Goal: Task Accomplishment & Management: Manage account settings

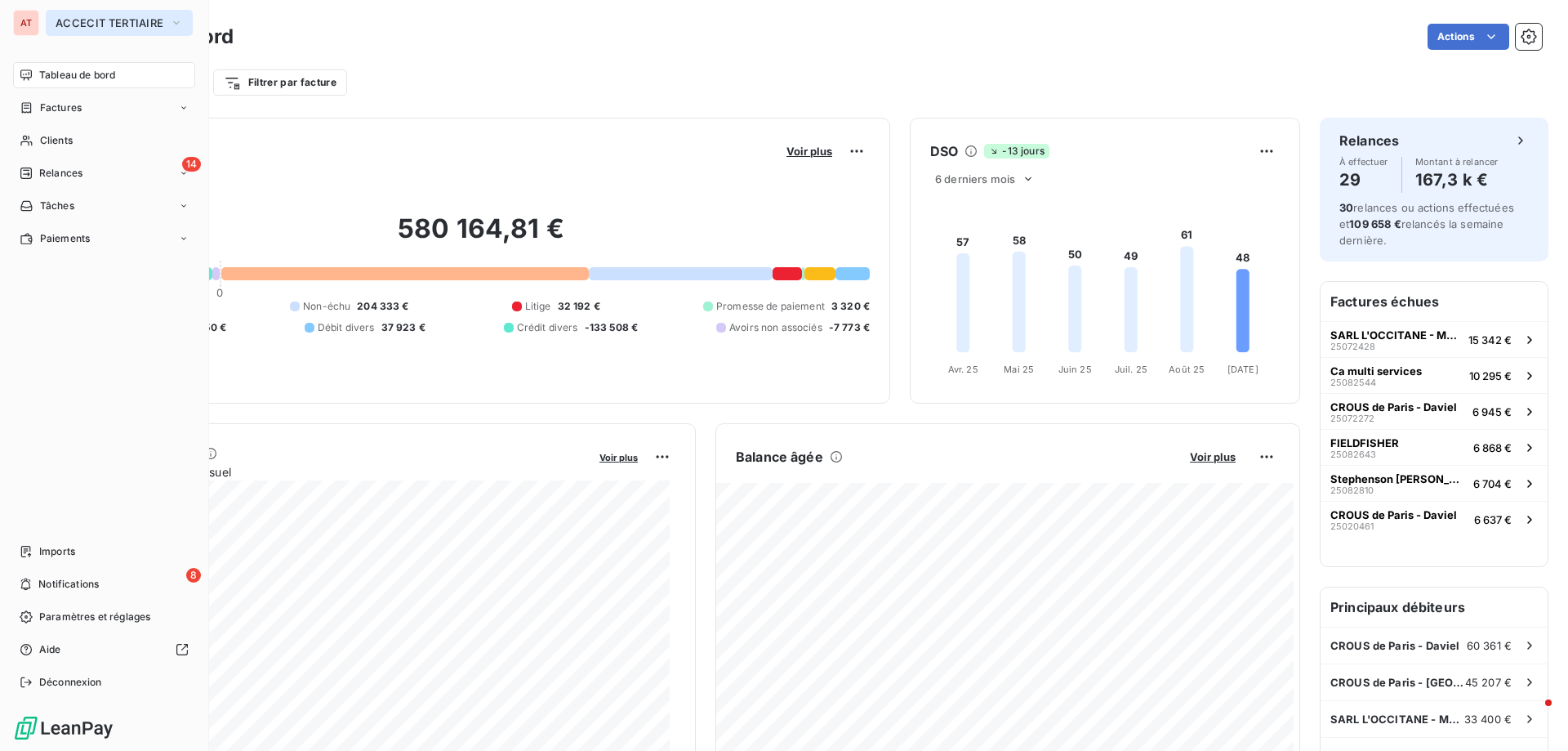
click at [102, 20] on span "ACCECIT TERTIAIRE" at bounding box center [109, 23] width 108 height 13
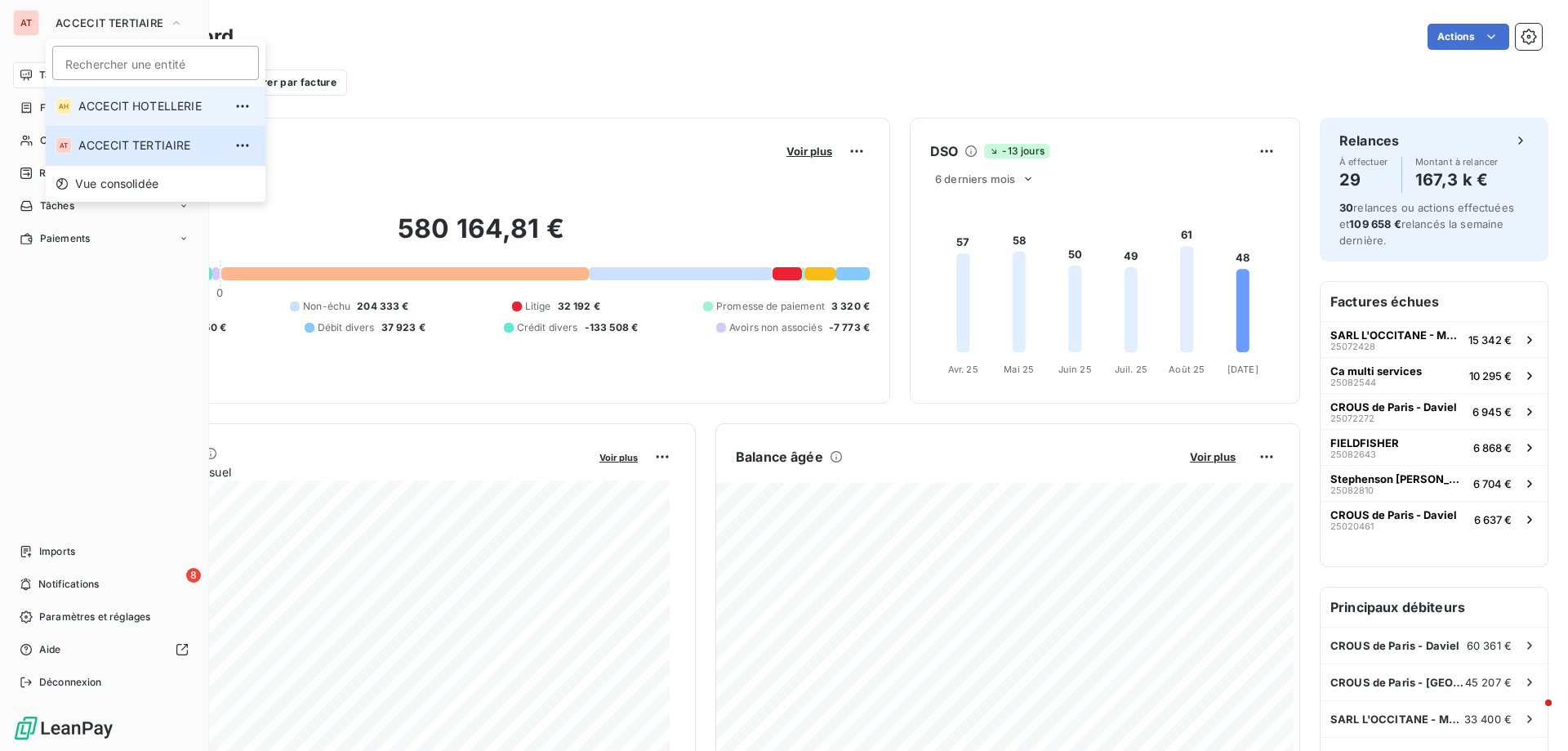
click at [117, 99] on span "ACCECIT HOTELLERIE" at bounding box center [150, 106] width 144 height 17
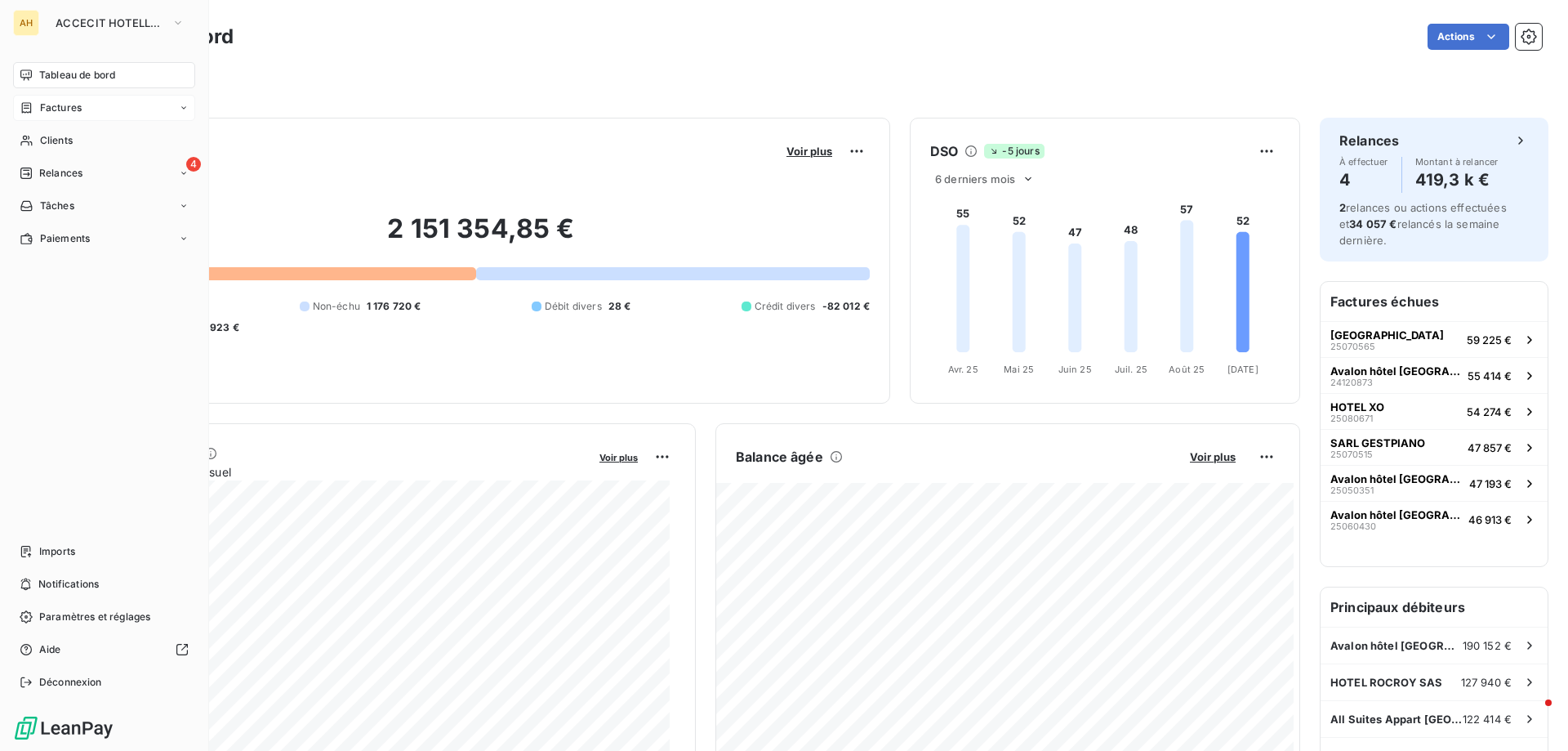
click at [59, 102] on span "Factures" at bounding box center [61, 108] width 41 height 15
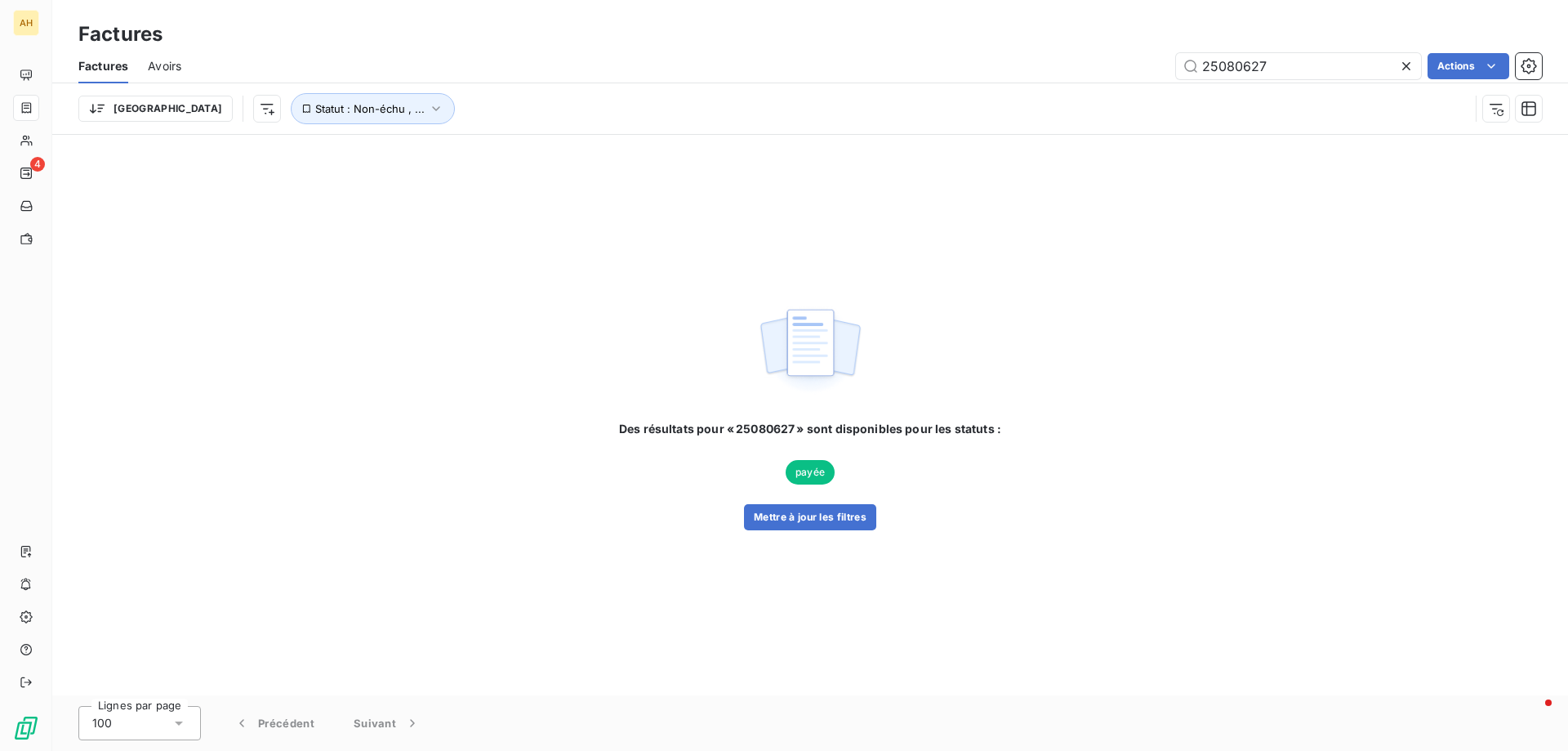
drag, startPoint x: 1304, startPoint y: 64, endPoint x: 882, endPoint y: 21, distance: 424.2
click at [882, 21] on div "Factures Factures Avoirs 25080627 Actions Trier Statut : Non-échu , ..." at bounding box center [810, 67] width 1516 height 135
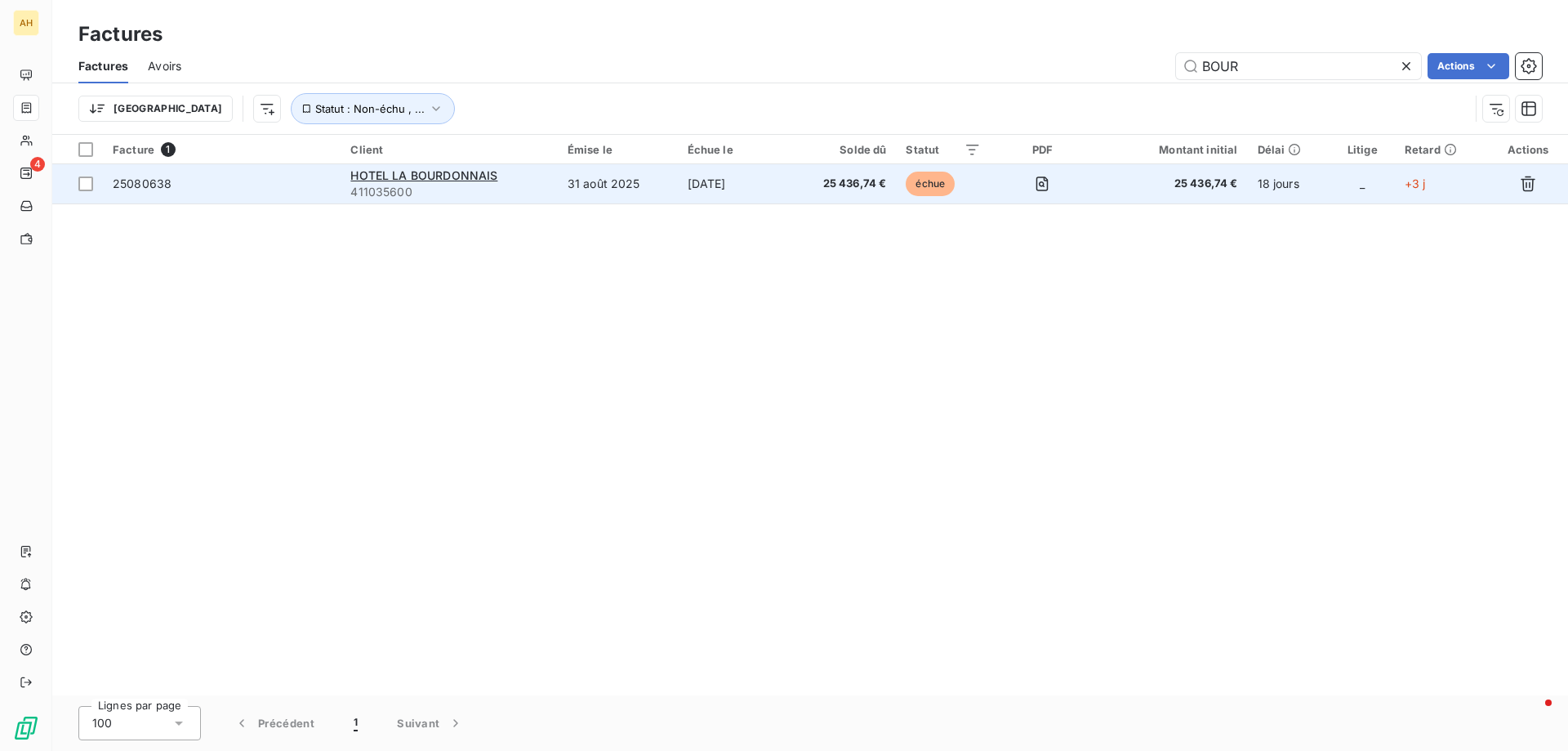
type input "BOUR"
click at [157, 188] on span "25080638" at bounding box center [142, 184] width 59 height 14
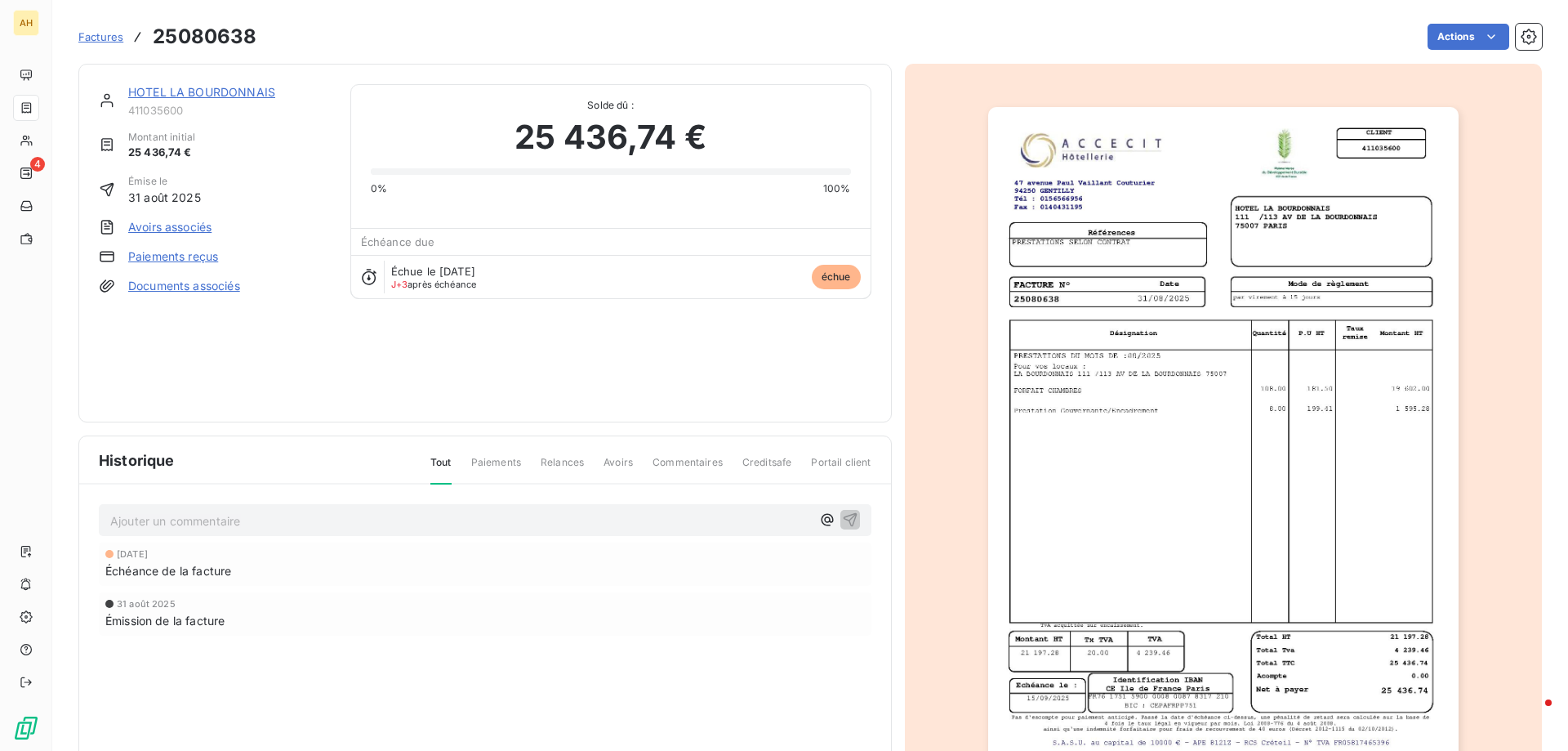
click at [187, 262] on link "Paiements reçus" at bounding box center [173, 257] width 90 height 17
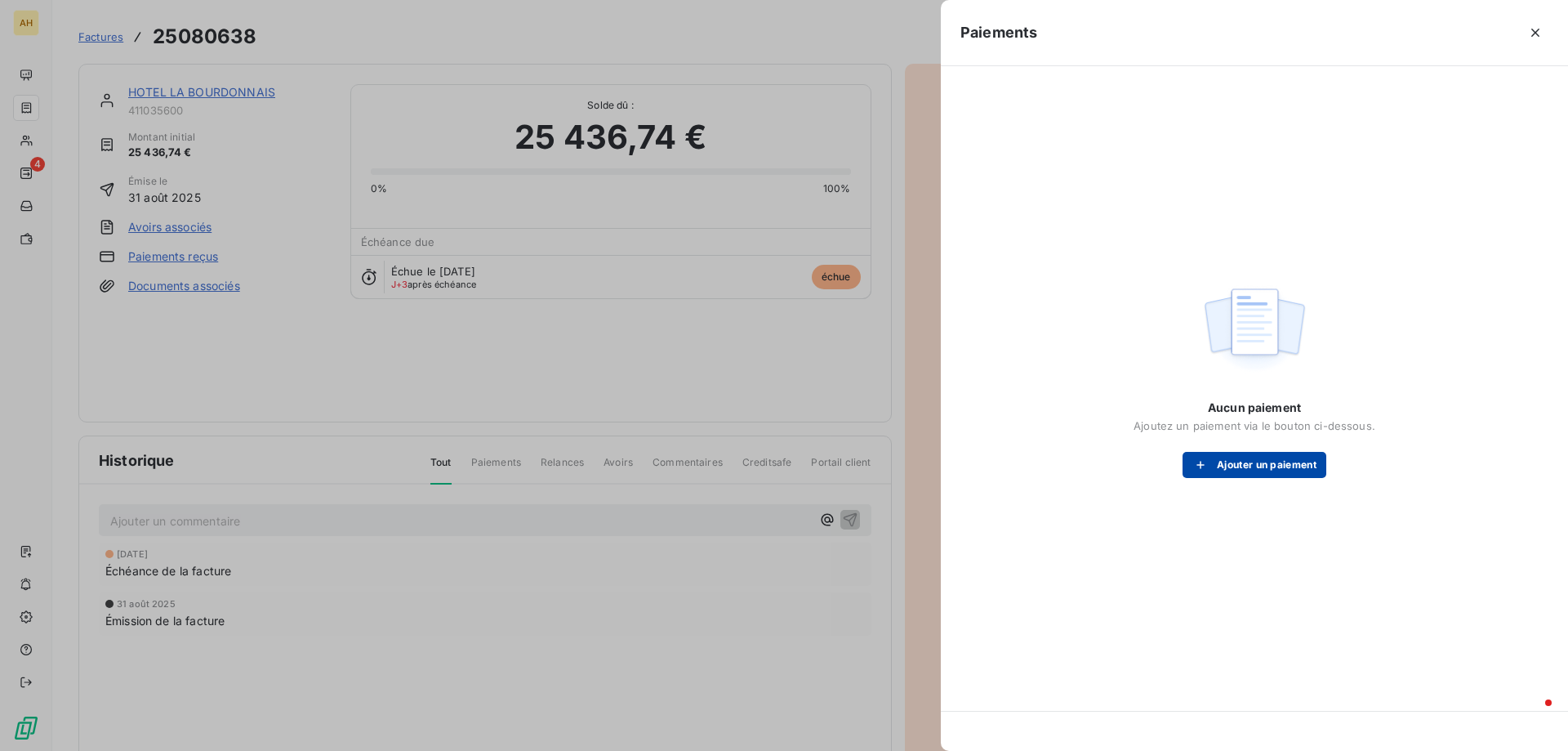
click at [1251, 467] on button "Ajouter un paiement" at bounding box center [1254, 465] width 144 height 26
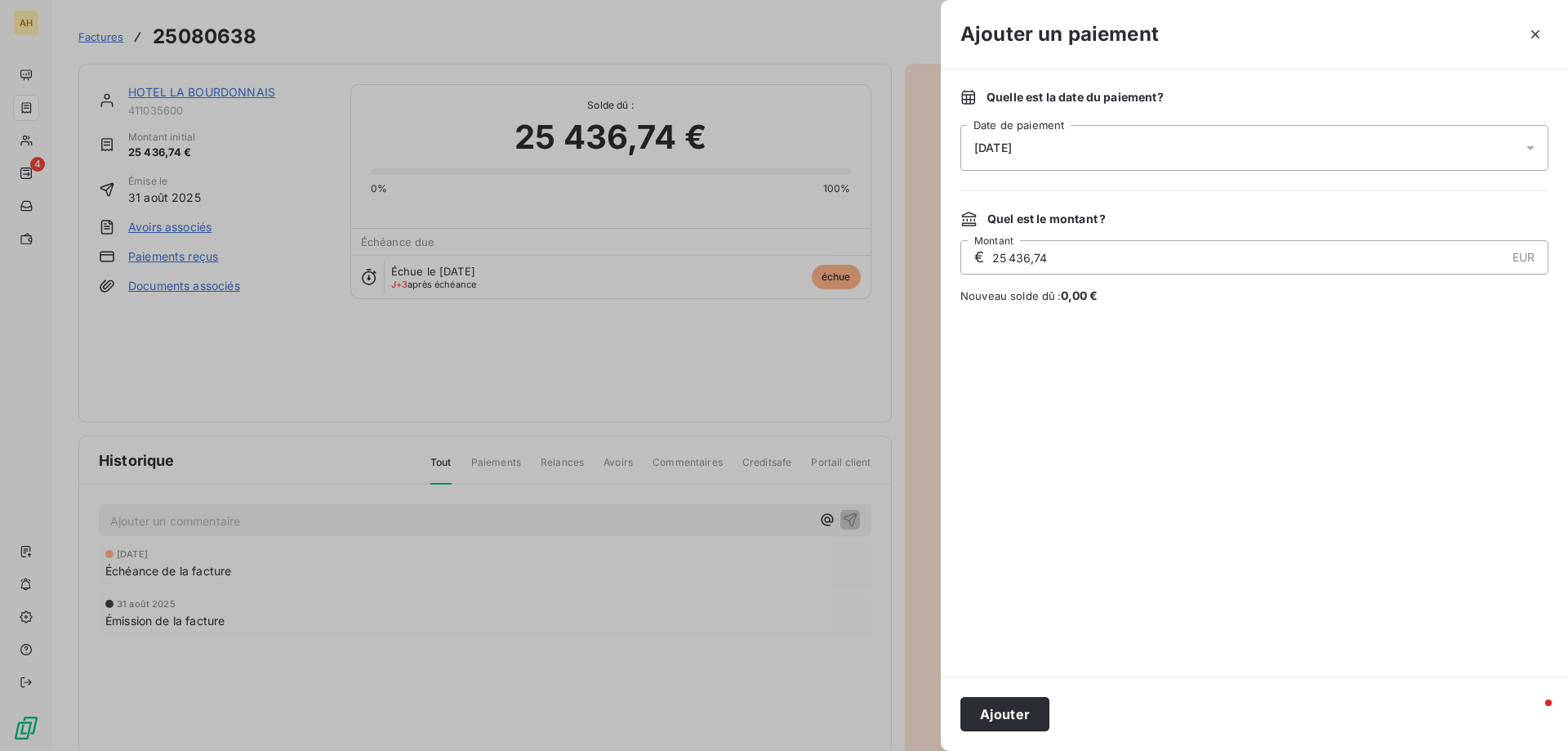
drag, startPoint x: 1025, startPoint y: 718, endPoint x: 1031, endPoint y: 680, distance: 38.5
click at [1026, 716] on button "Ajouter" at bounding box center [1005, 713] width 89 height 35
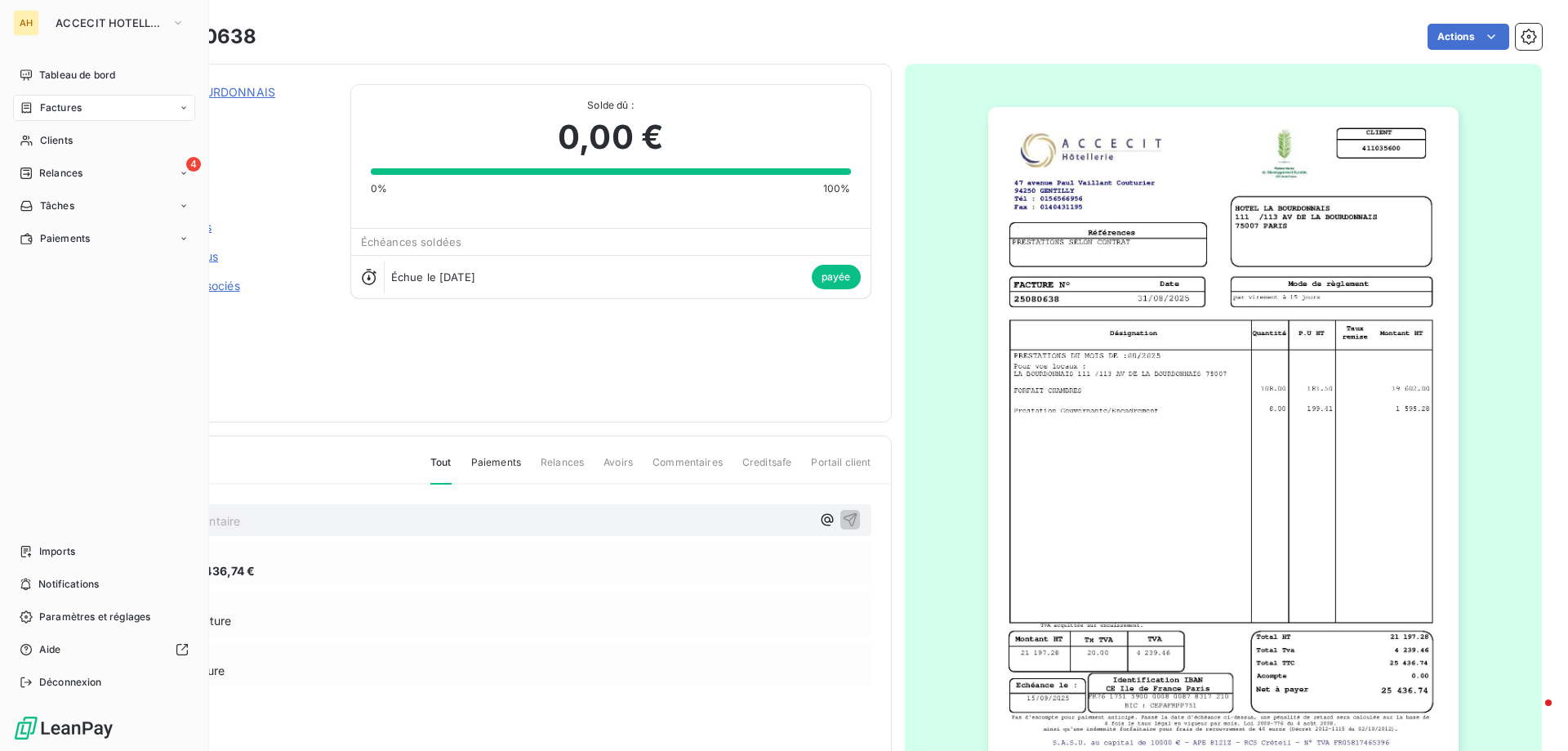
click at [93, 104] on div "Factures" at bounding box center [104, 108] width 183 height 26
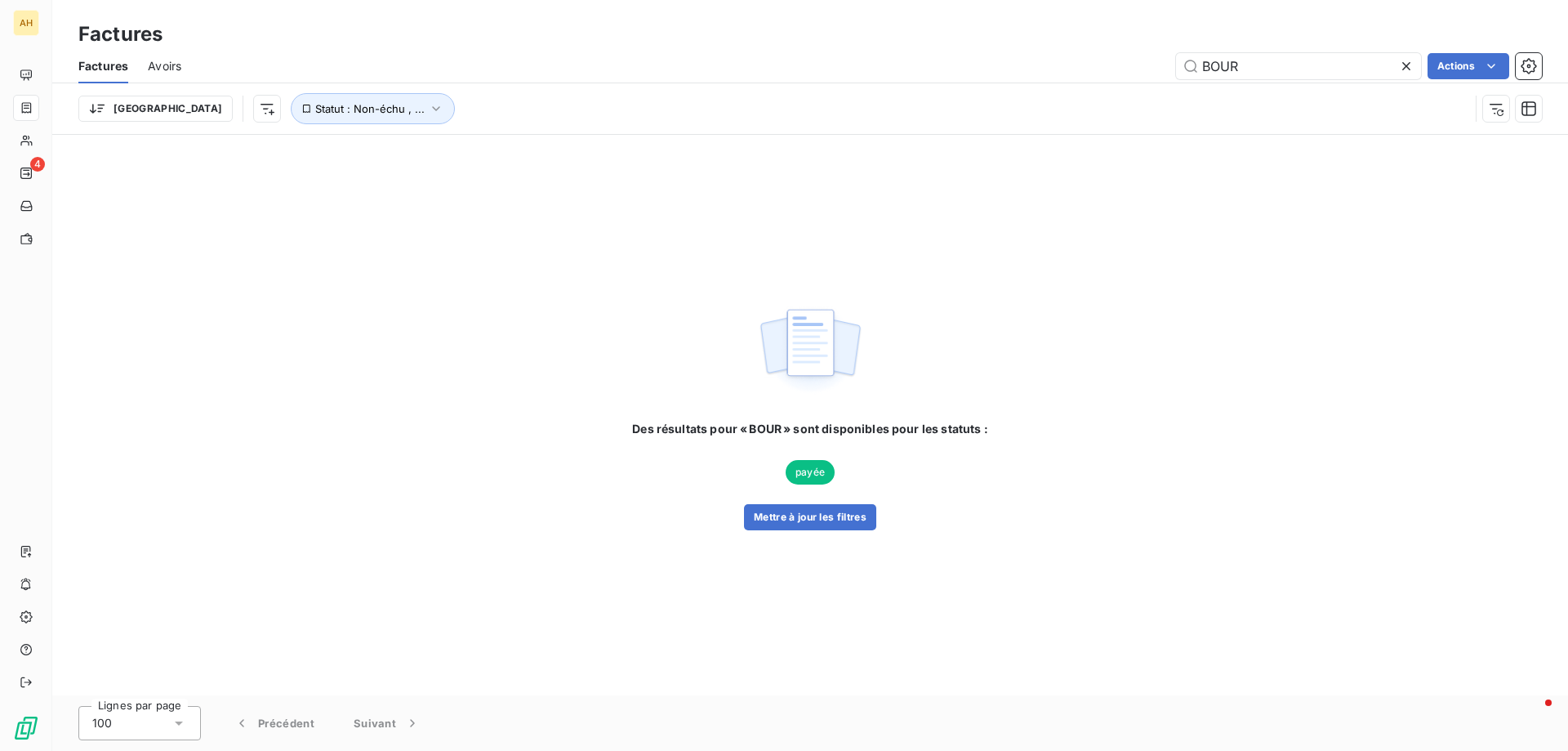
drag, startPoint x: 1302, startPoint y: 75, endPoint x: 993, endPoint y: 47, distance: 310.3
click at [993, 47] on div "Factures Factures Avoirs BOUR Actions Trier Statut : Non-échu , ..." at bounding box center [810, 67] width 1516 height 135
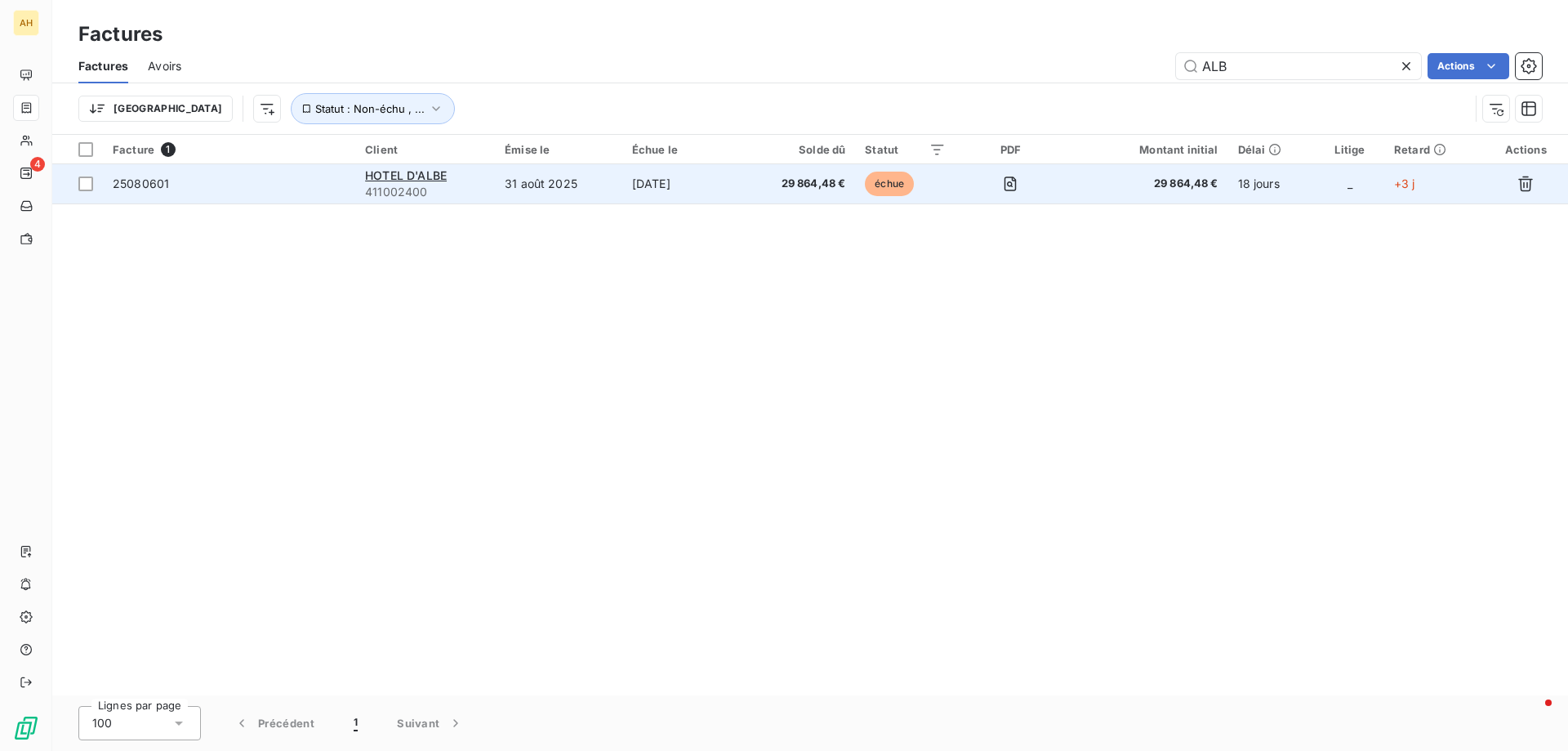
type input "ALB"
click at [161, 181] on span "25080601" at bounding box center [140, 184] width 56 height 14
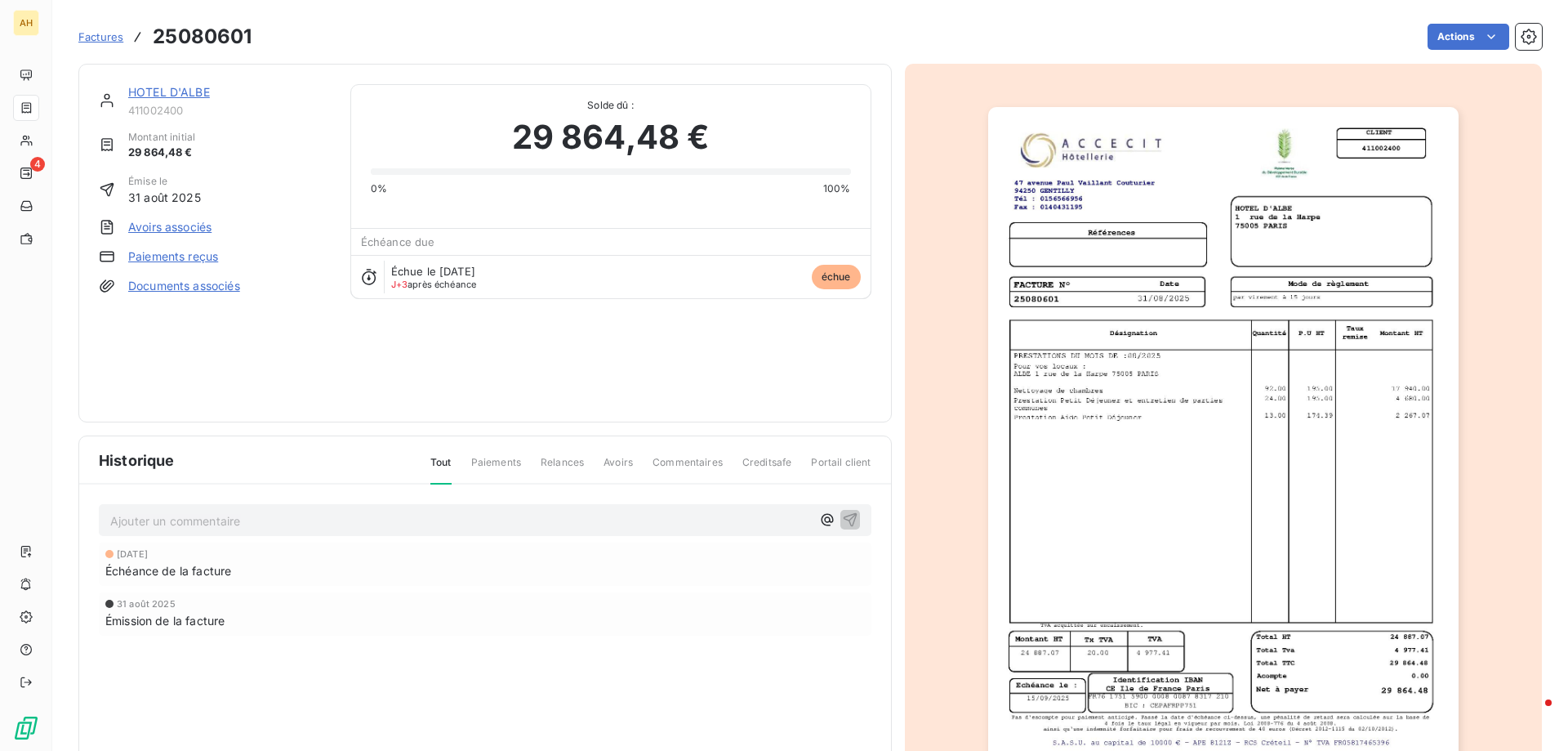
click at [157, 254] on link "Paiements reçus" at bounding box center [173, 257] width 90 height 17
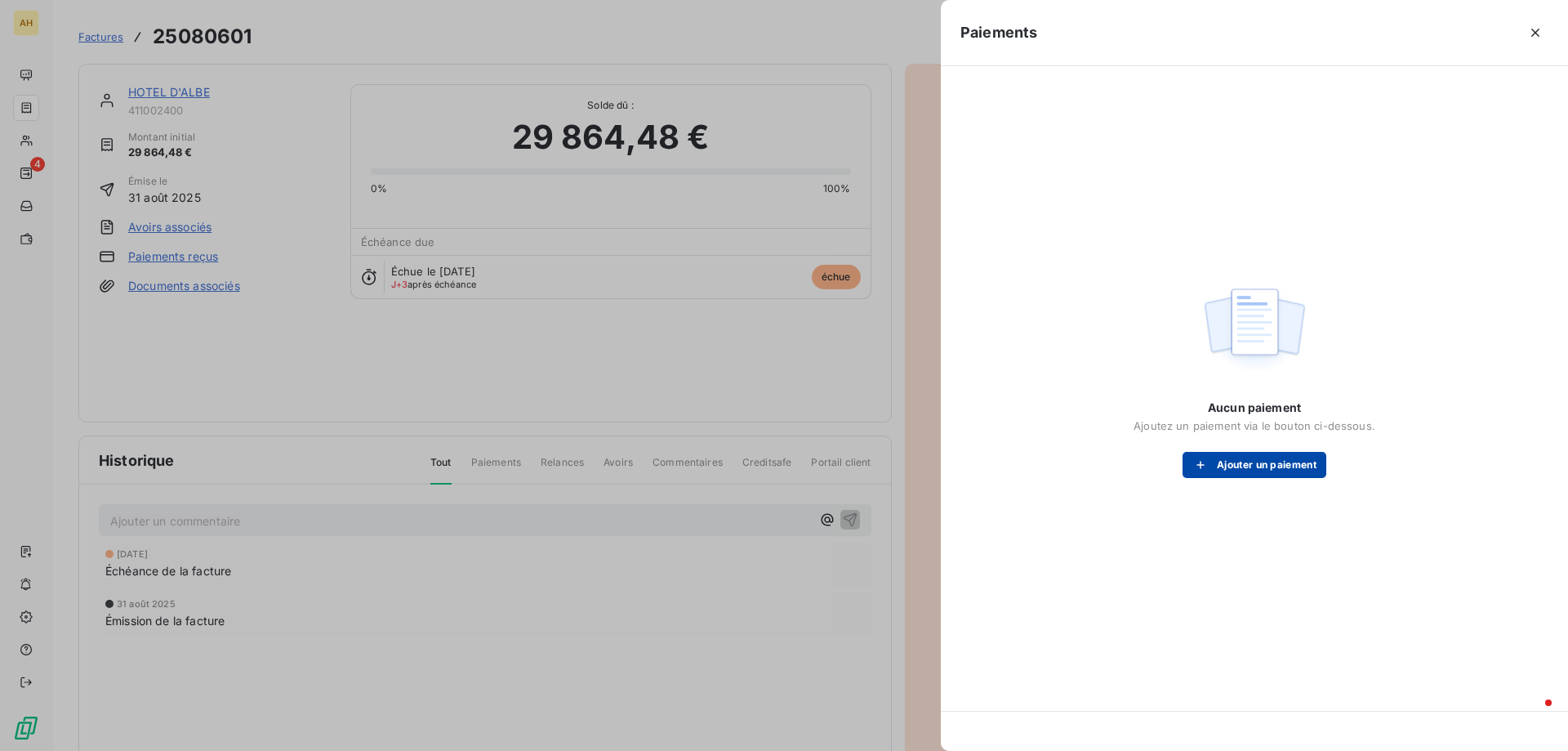
click at [1248, 462] on button "Ajouter un paiement" at bounding box center [1254, 465] width 144 height 26
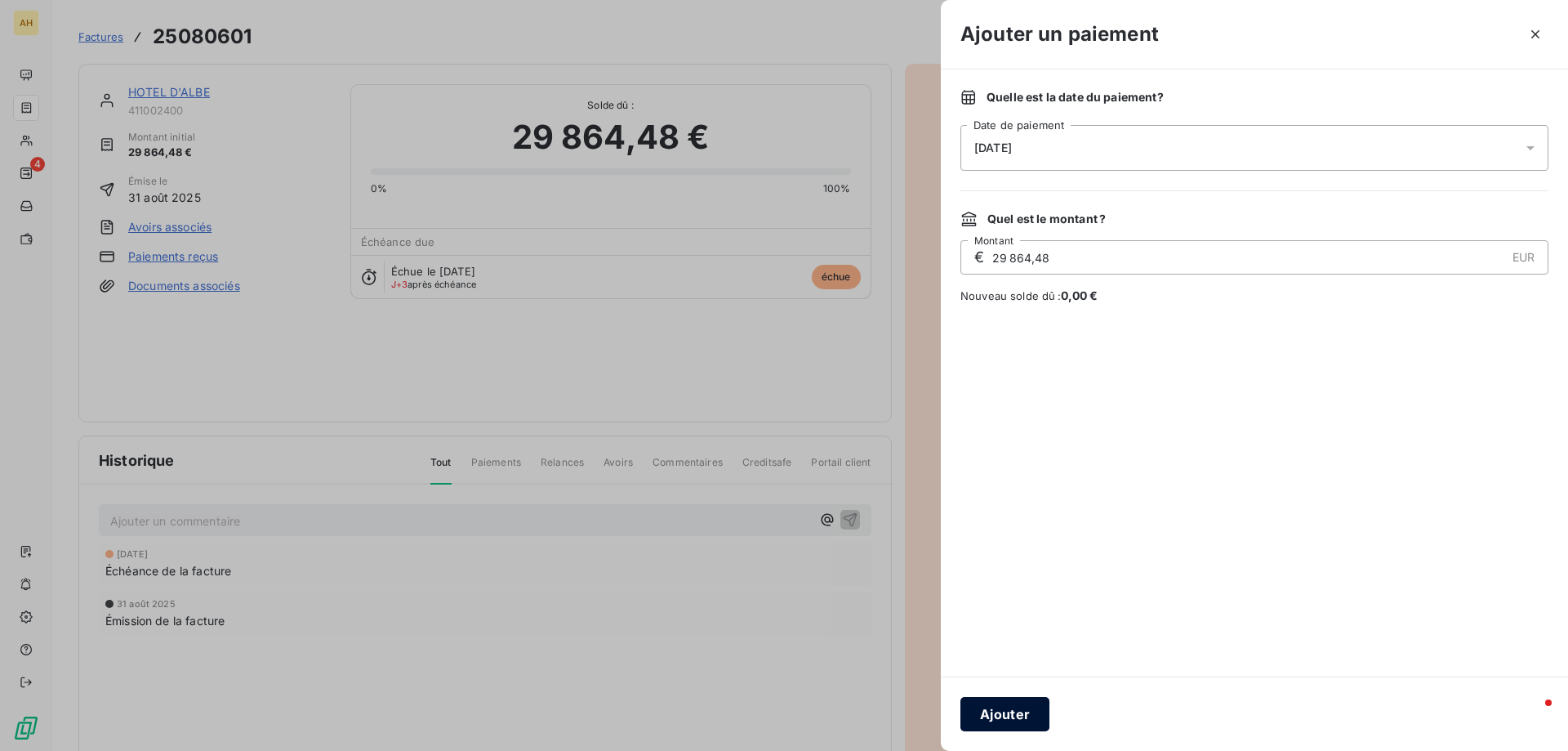
click at [1008, 709] on button "Ajouter" at bounding box center [1005, 713] width 89 height 35
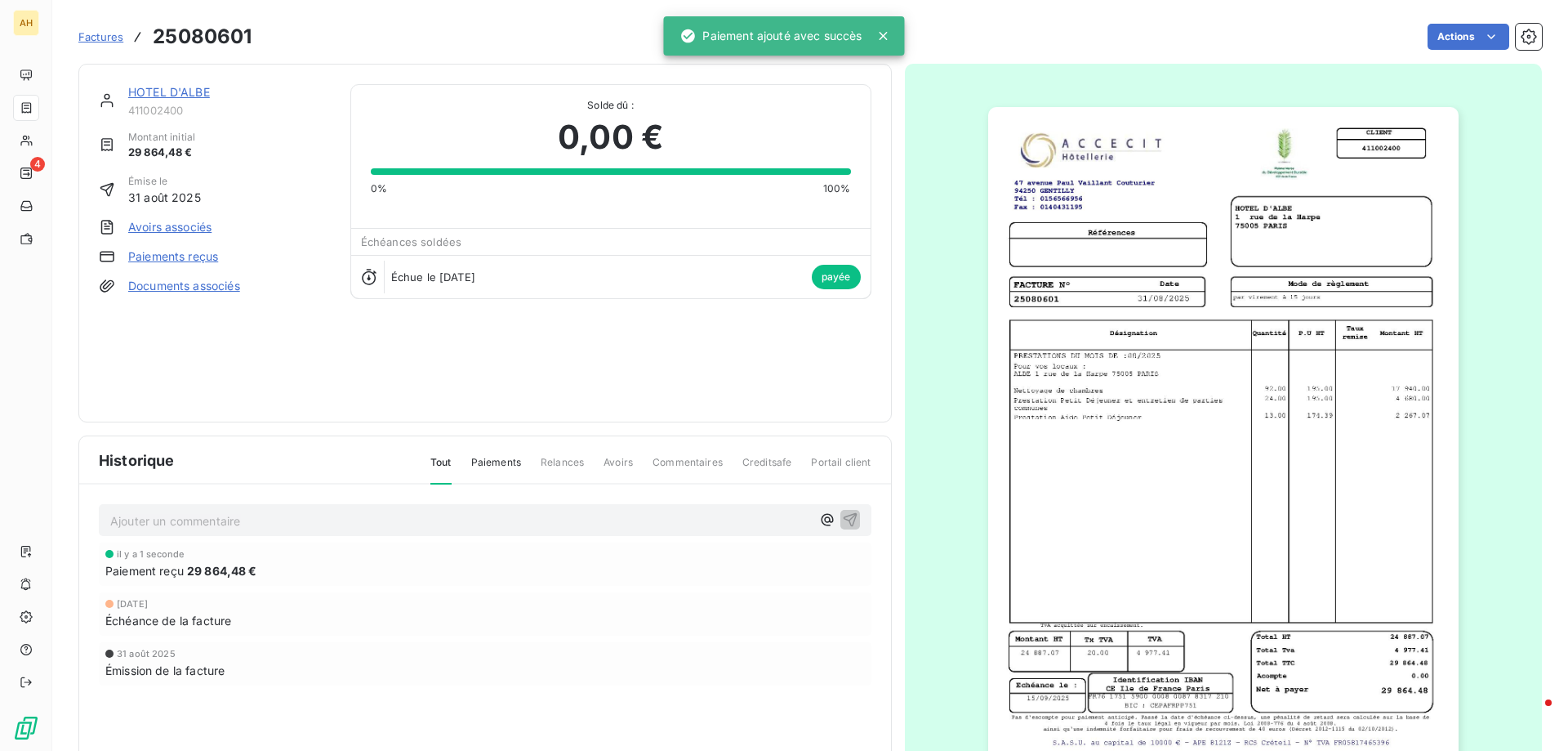
click at [107, 34] on span "Factures" at bounding box center [101, 37] width 45 height 13
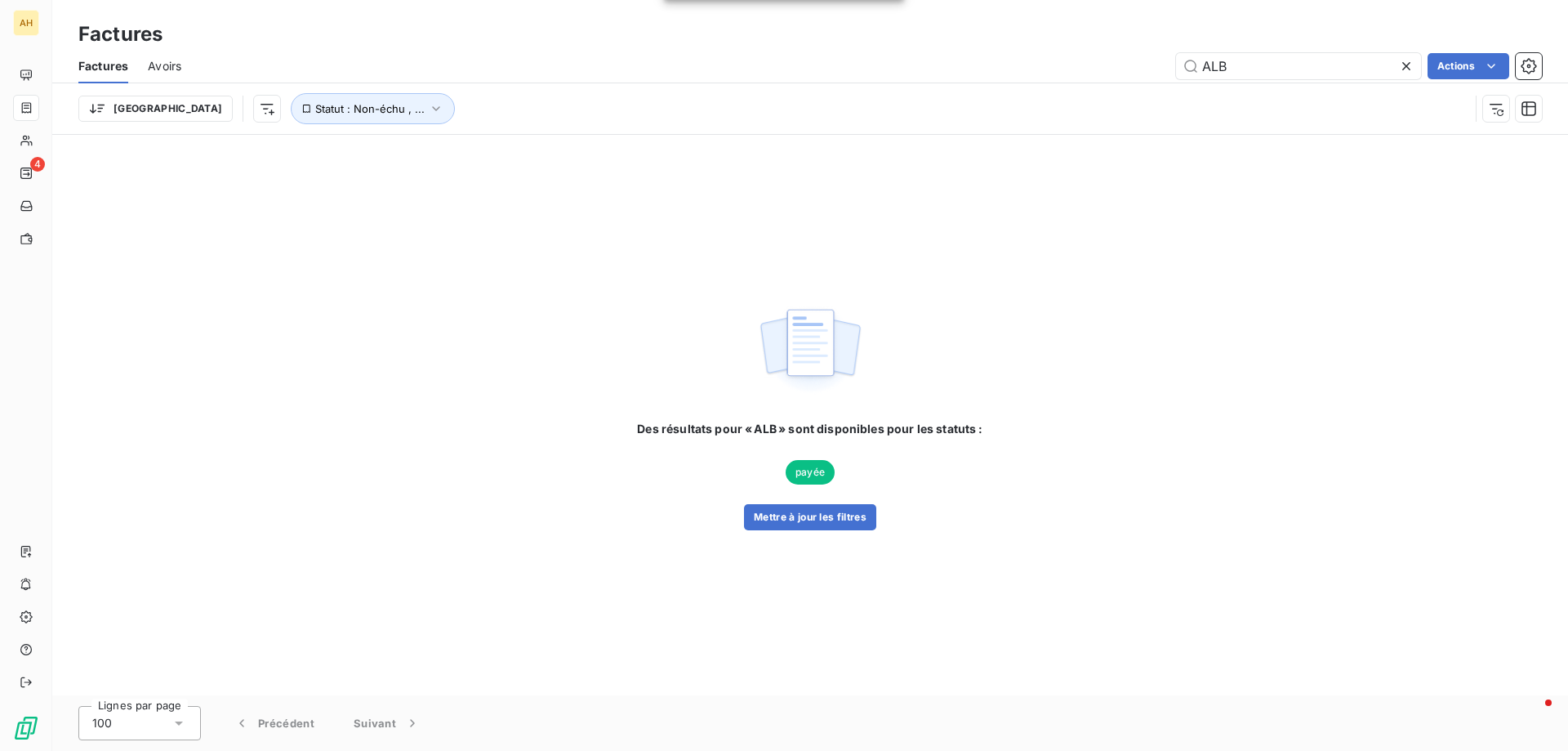
drag, startPoint x: 1263, startPoint y: 59, endPoint x: 1086, endPoint y: 51, distance: 177.2
click at [1086, 51] on div "Factures Avoirs ALB Actions" at bounding box center [810, 66] width 1516 height 35
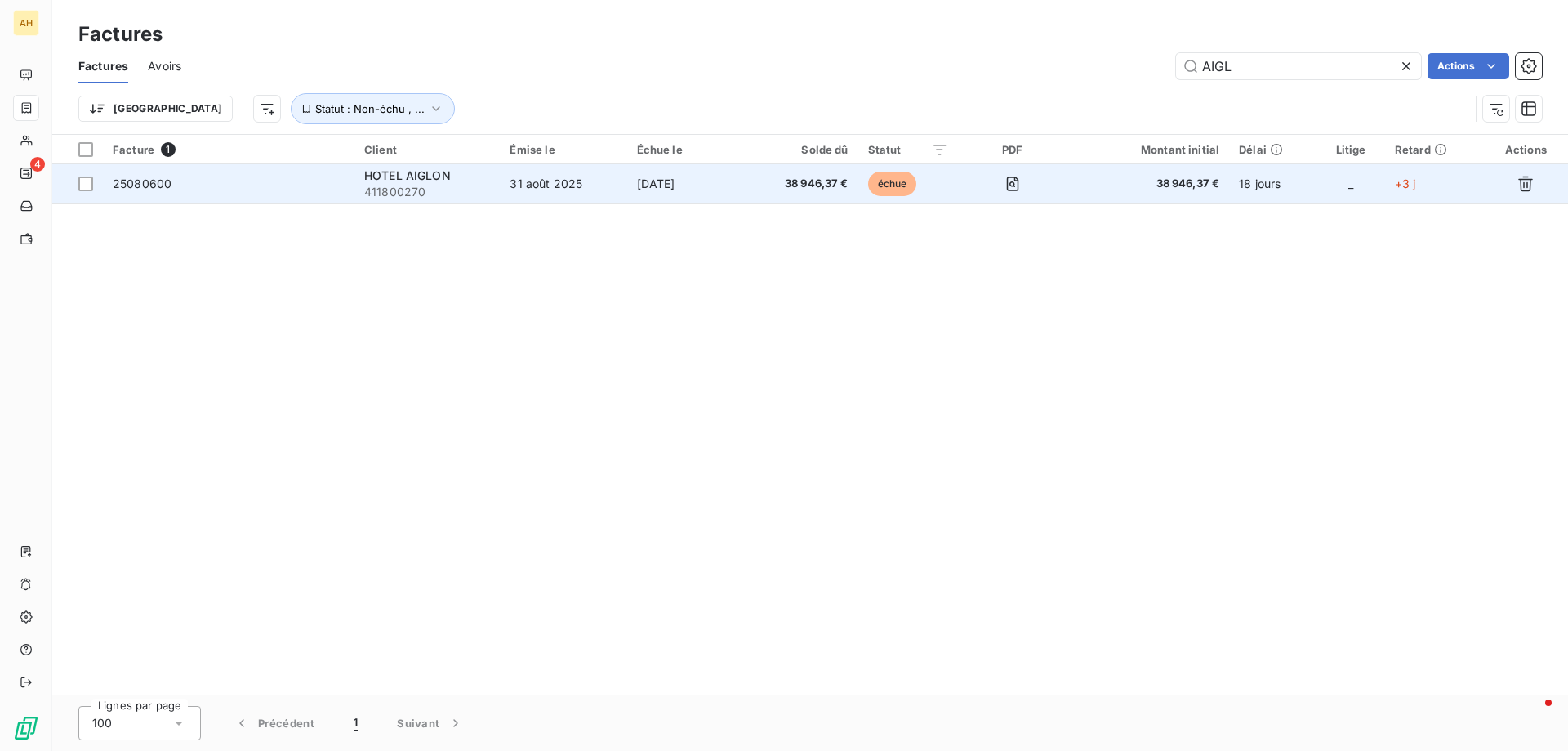
type input "AIGL"
click at [134, 174] on td "25080600" at bounding box center [228, 184] width 252 height 39
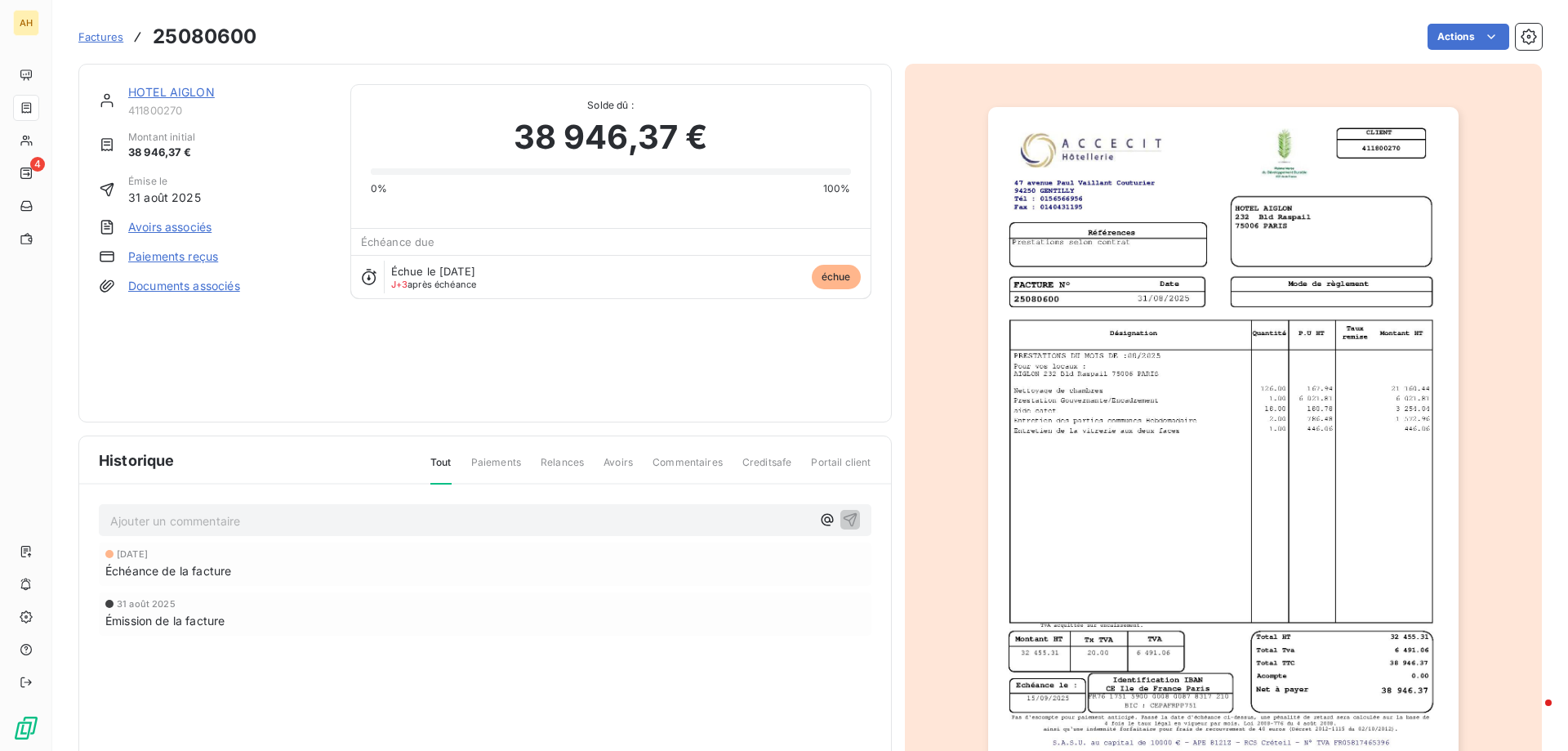
click at [170, 255] on link "Paiements reçus" at bounding box center [173, 257] width 90 height 17
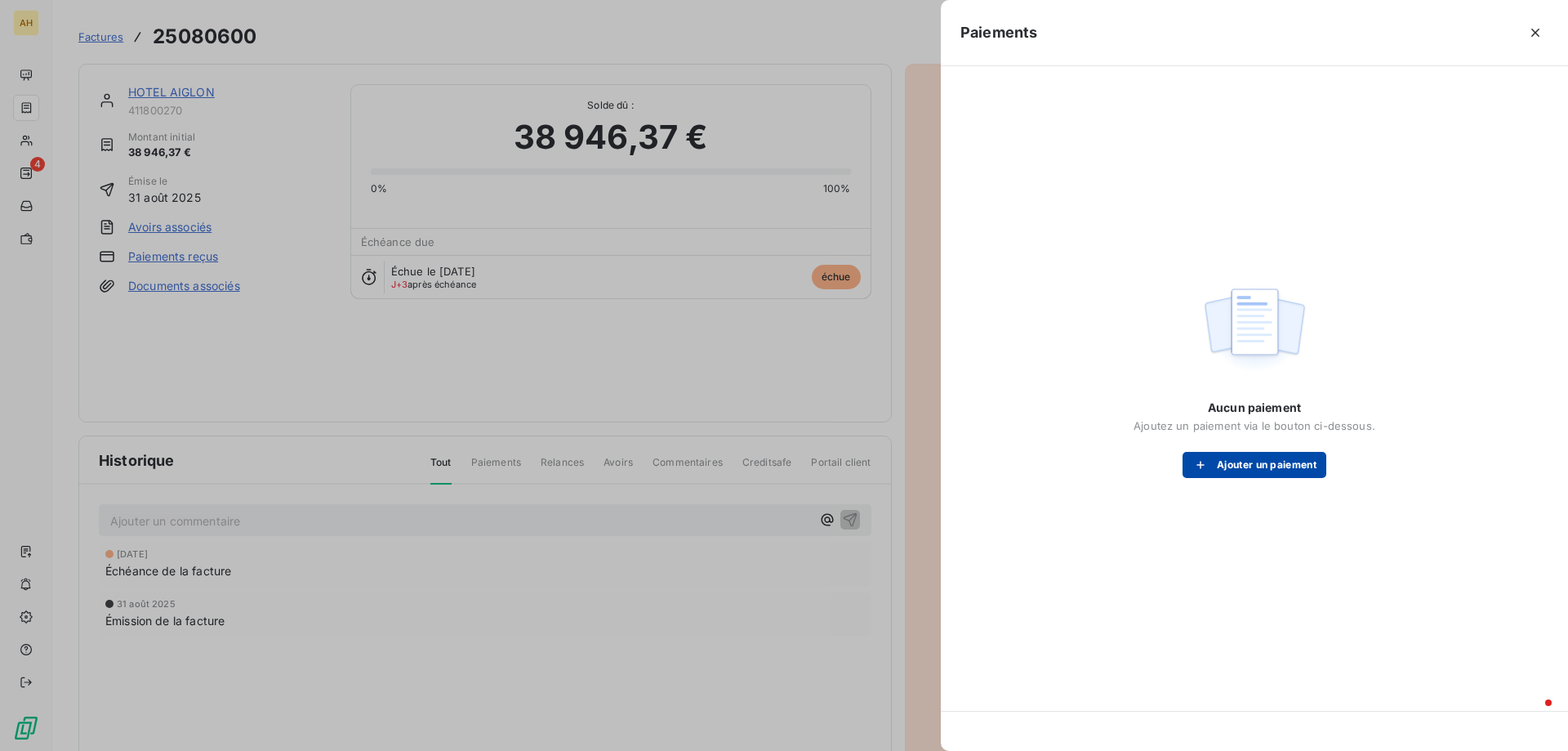
click at [1235, 464] on button "Ajouter un paiement" at bounding box center [1254, 465] width 144 height 26
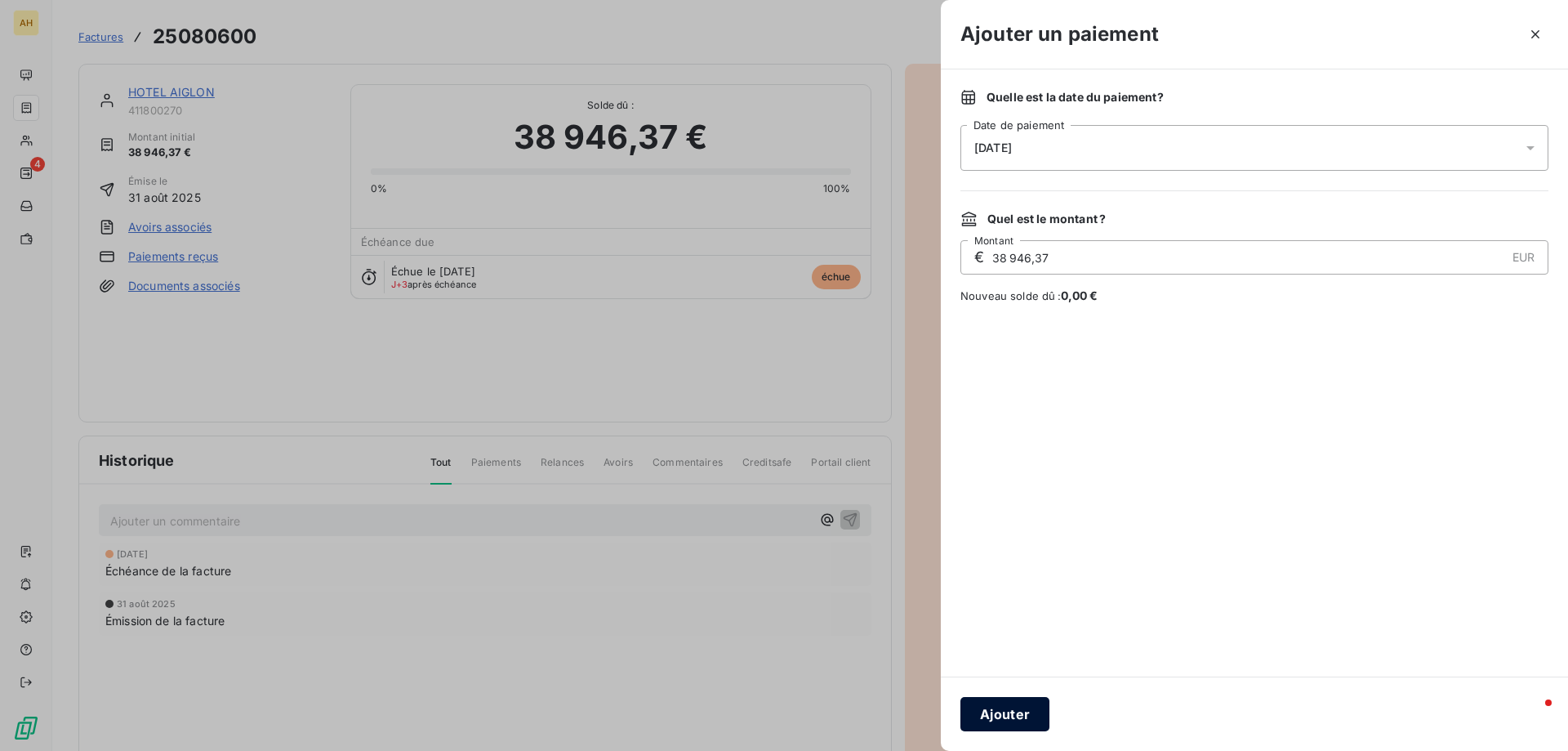
click at [1016, 715] on button "Ajouter" at bounding box center [1005, 713] width 89 height 35
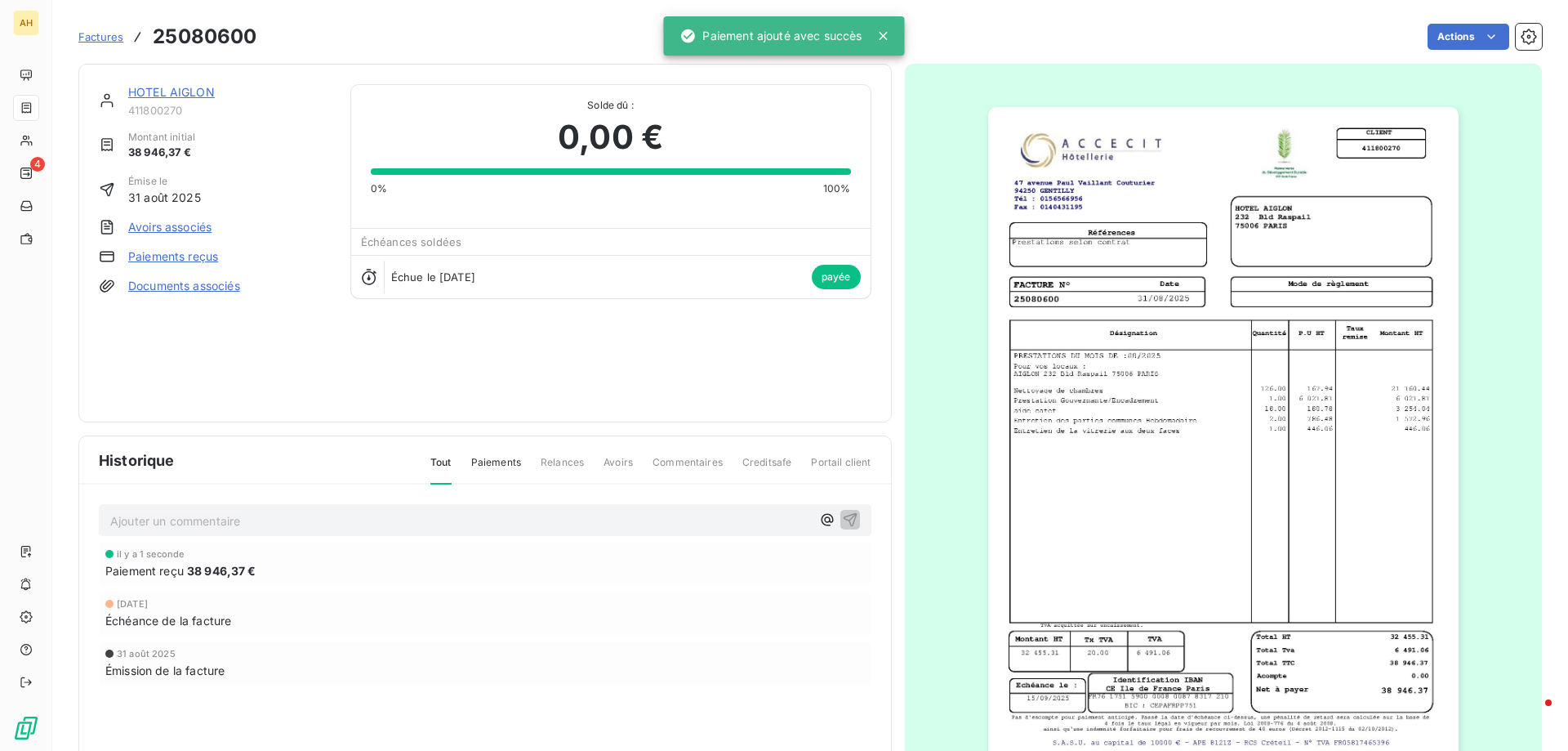
click at [104, 43] on link "Factures" at bounding box center [101, 37] width 45 height 17
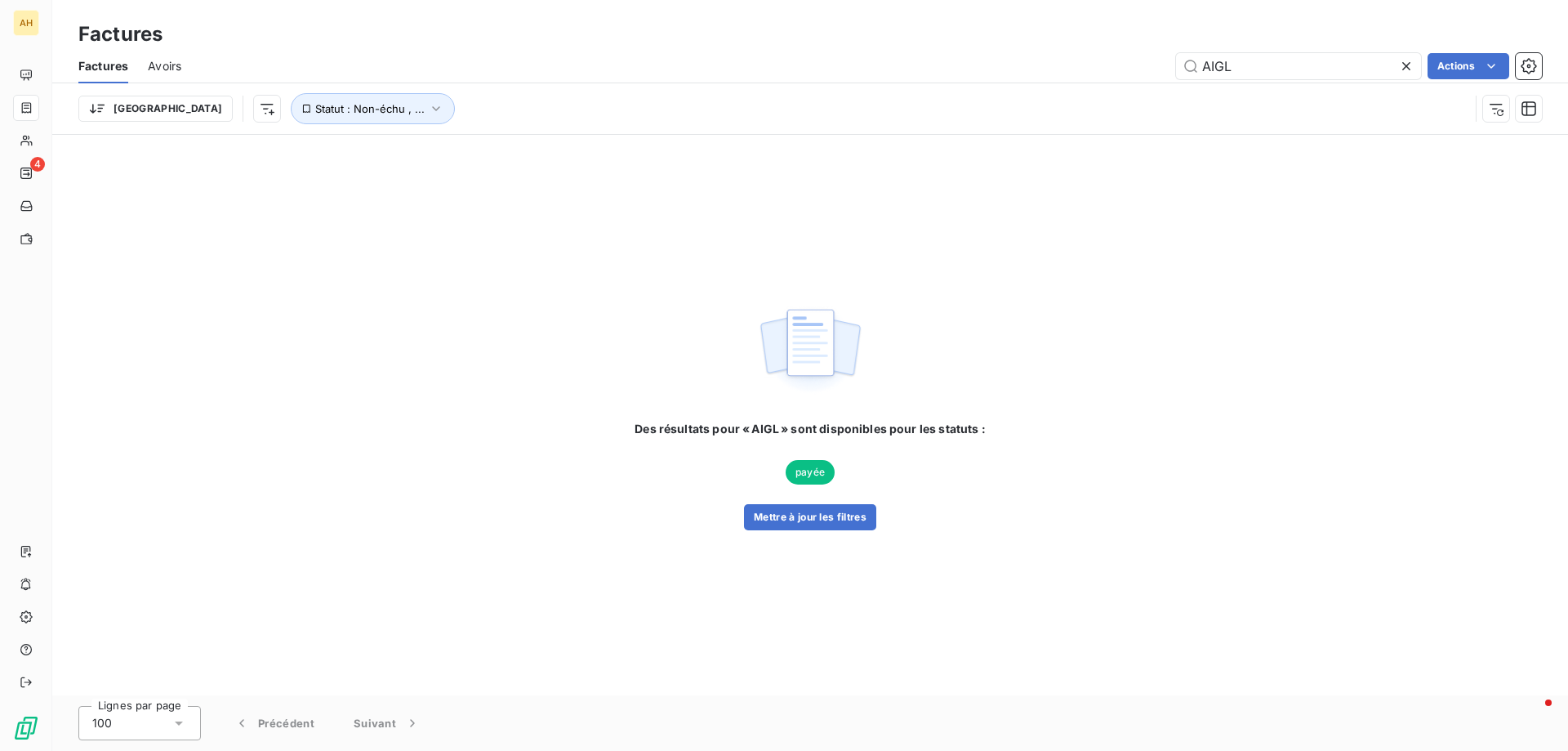
drag, startPoint x: 1239, startPoint y: 61, endPoint x: 987, endPoint y: 58, distance: 252.0
click at [987, 58] on div "AIGL Actions" at bounding box center [871, 66] width 1341 height 26
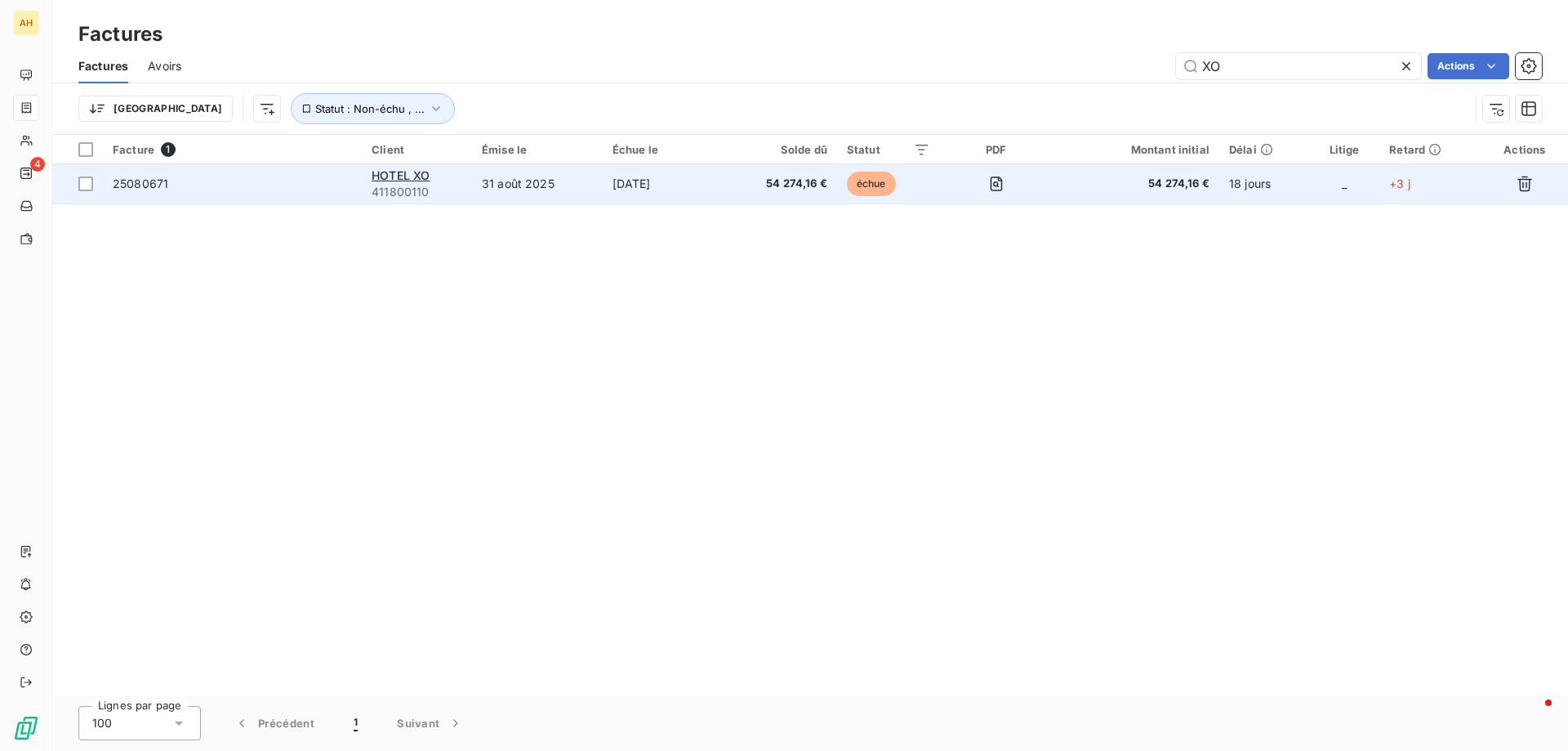
type input "XO"
click at [153, 178] on span "25080671" at bounding box center [140, 184] width 55 height 14
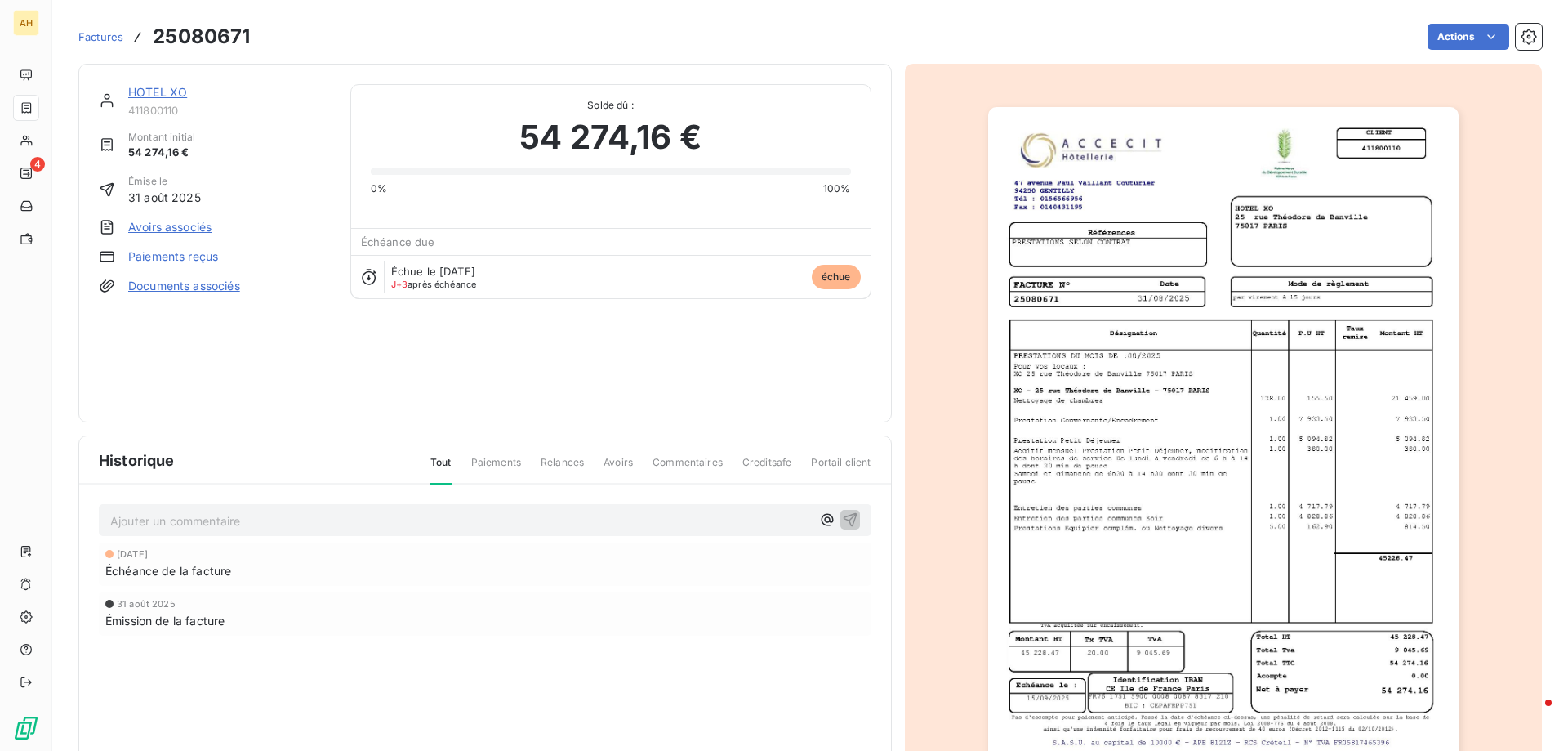
click at [183, 260] on link "Paiements reçus" at bounding box center [173, 257] width 90 height 17
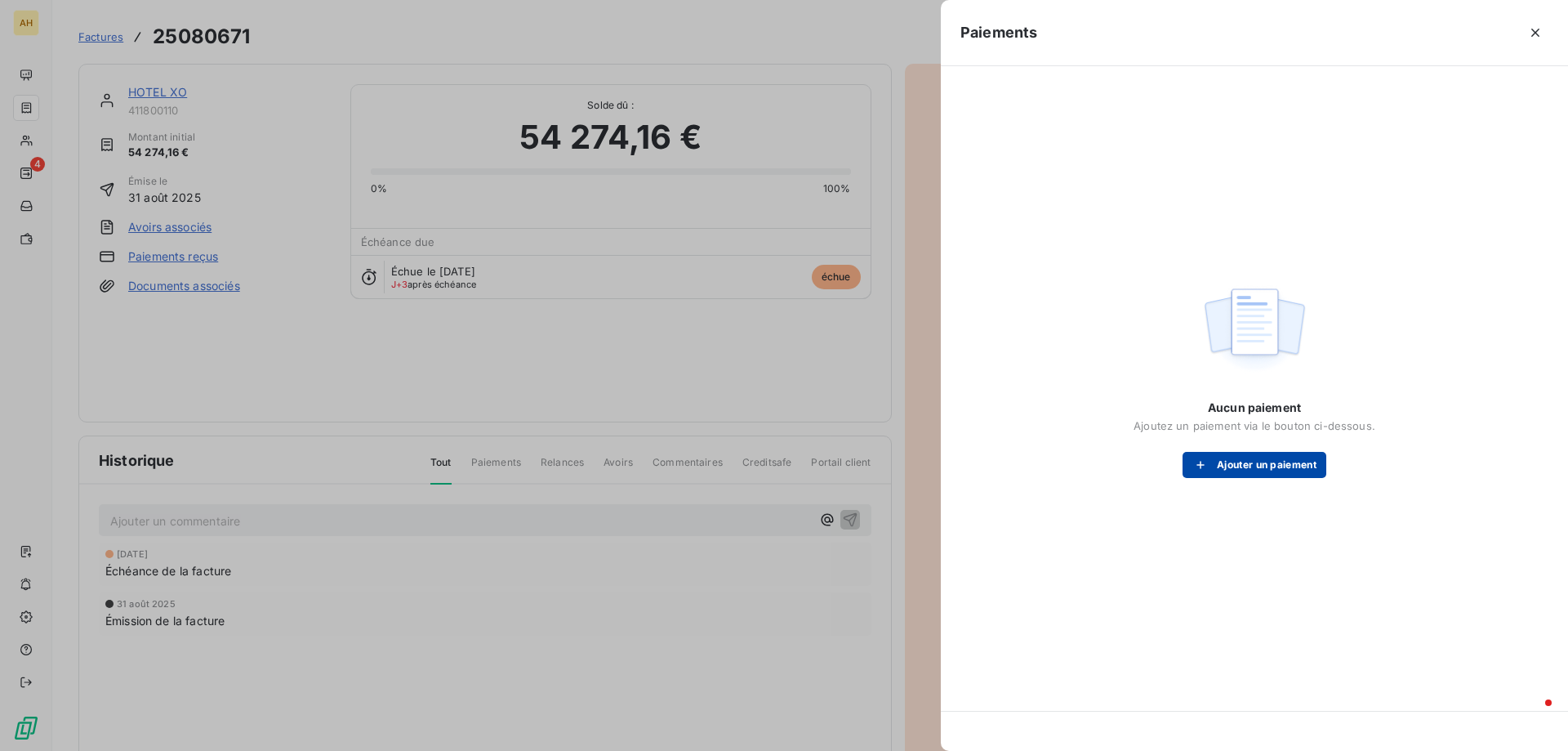
click at [1252, 465] on button "Ajouter un paiement" at bounding box center [1254, 465] width 144 height 26
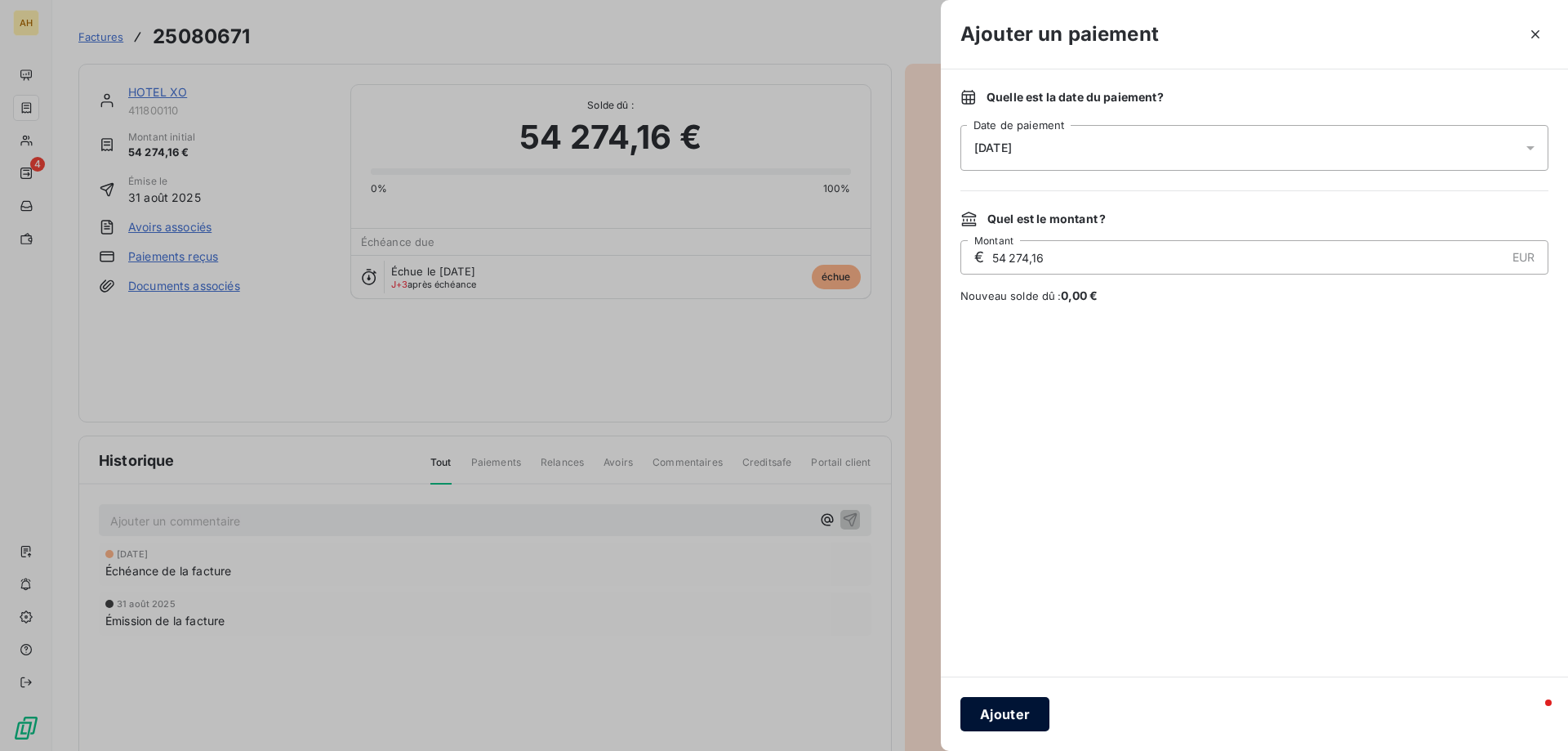
click at [994, 707] on button "Ajouter" at bounding box center [1005, 713] width 89 height 35
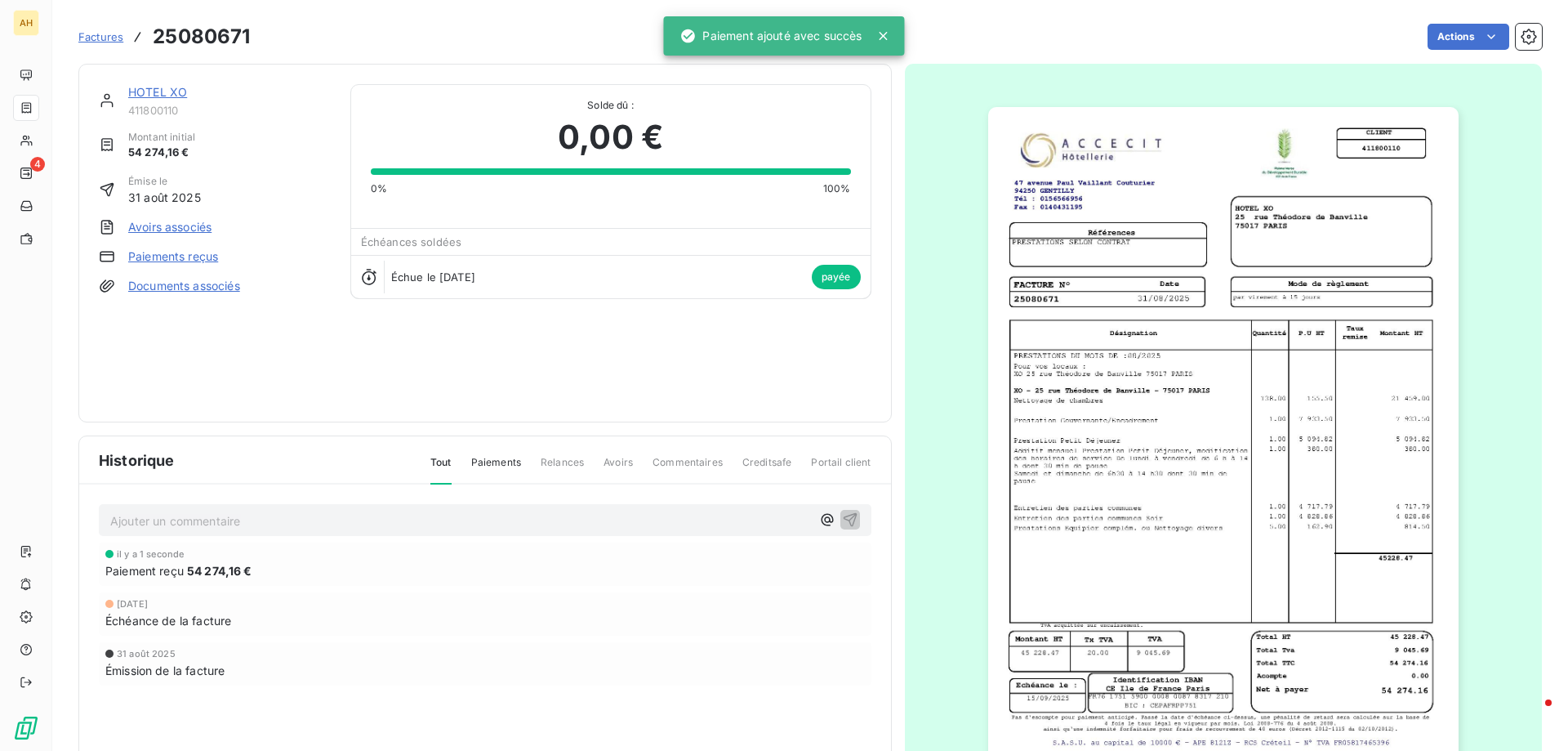
click at [106, 36] on span "Factures" at bounding box center [101, 37] width 45 height 13
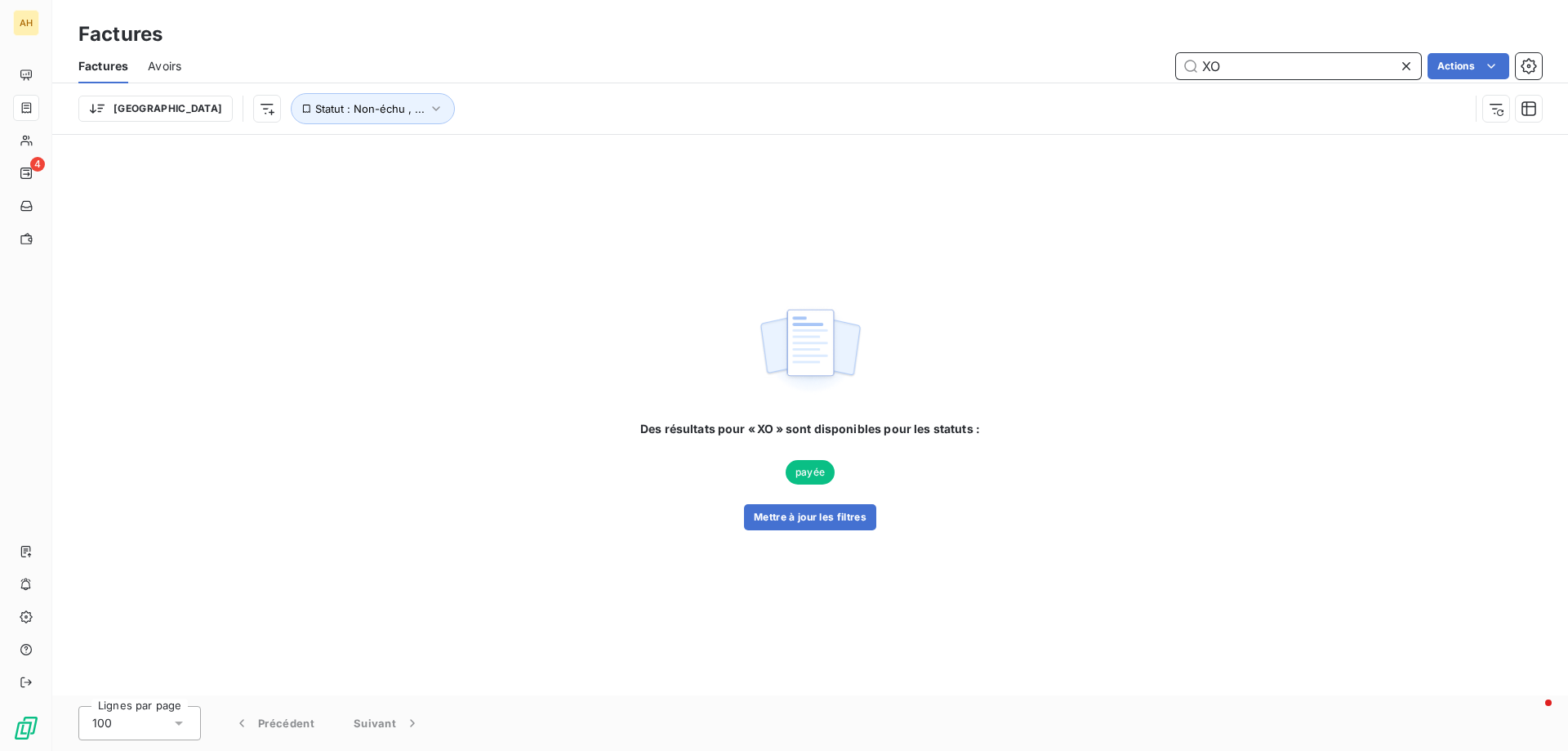
drag, startPoint x: 1284, startPoint y: 64, endPoint x: 877, endPoint y: 24, distance: 409.0
click at [877, 24] on div "Factures Factures Avoirs XO Actions Trier Statut : Non-échu , ..." at bounding box center [810, 67] width 1516 height 135
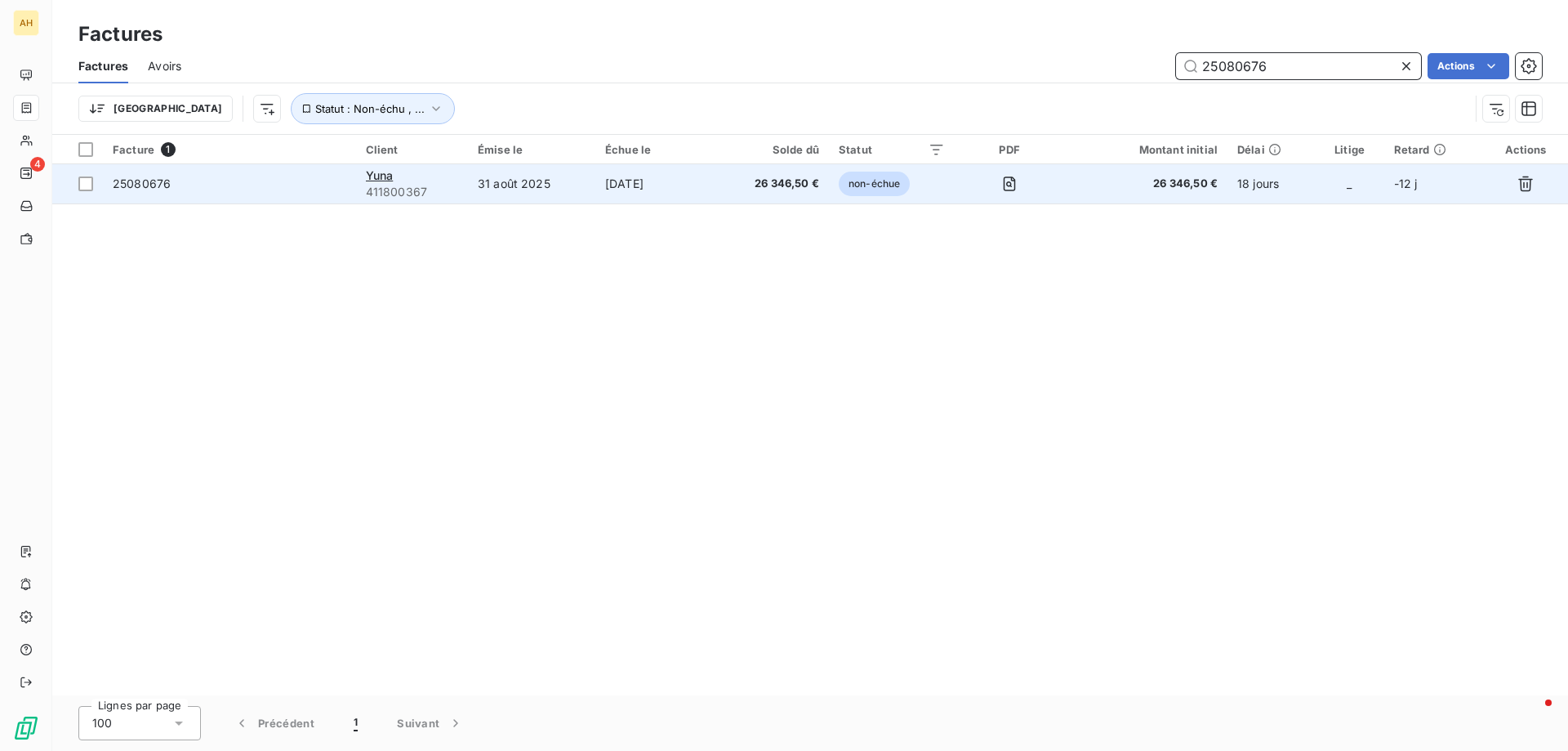
type input "25080676"
click at [143, 184] on span "25080676" at bounding box center [141, 184] width 58 height 14
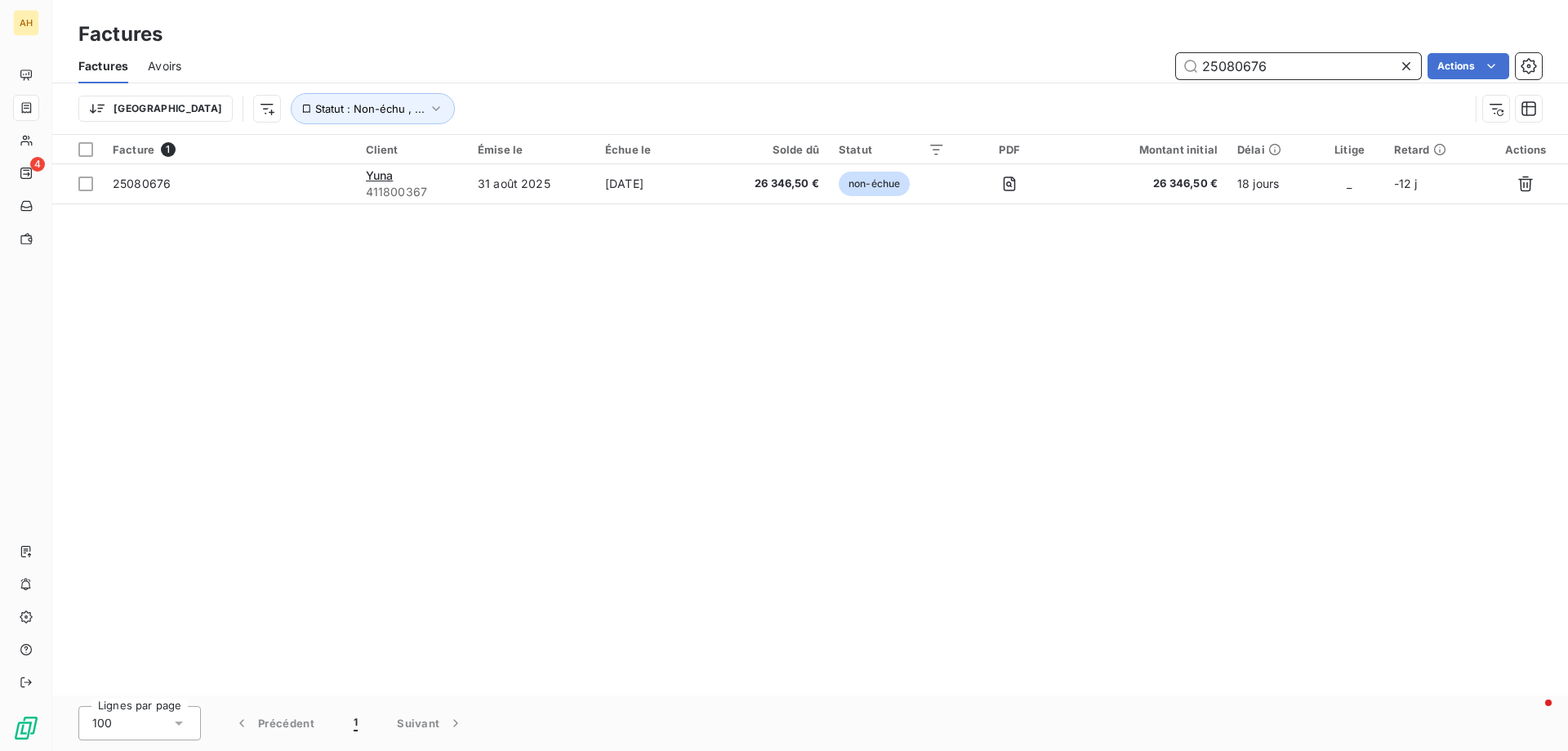
click at [1307, 68] on input "25080676" at bounding box center [1299, 66] width 245 height 26
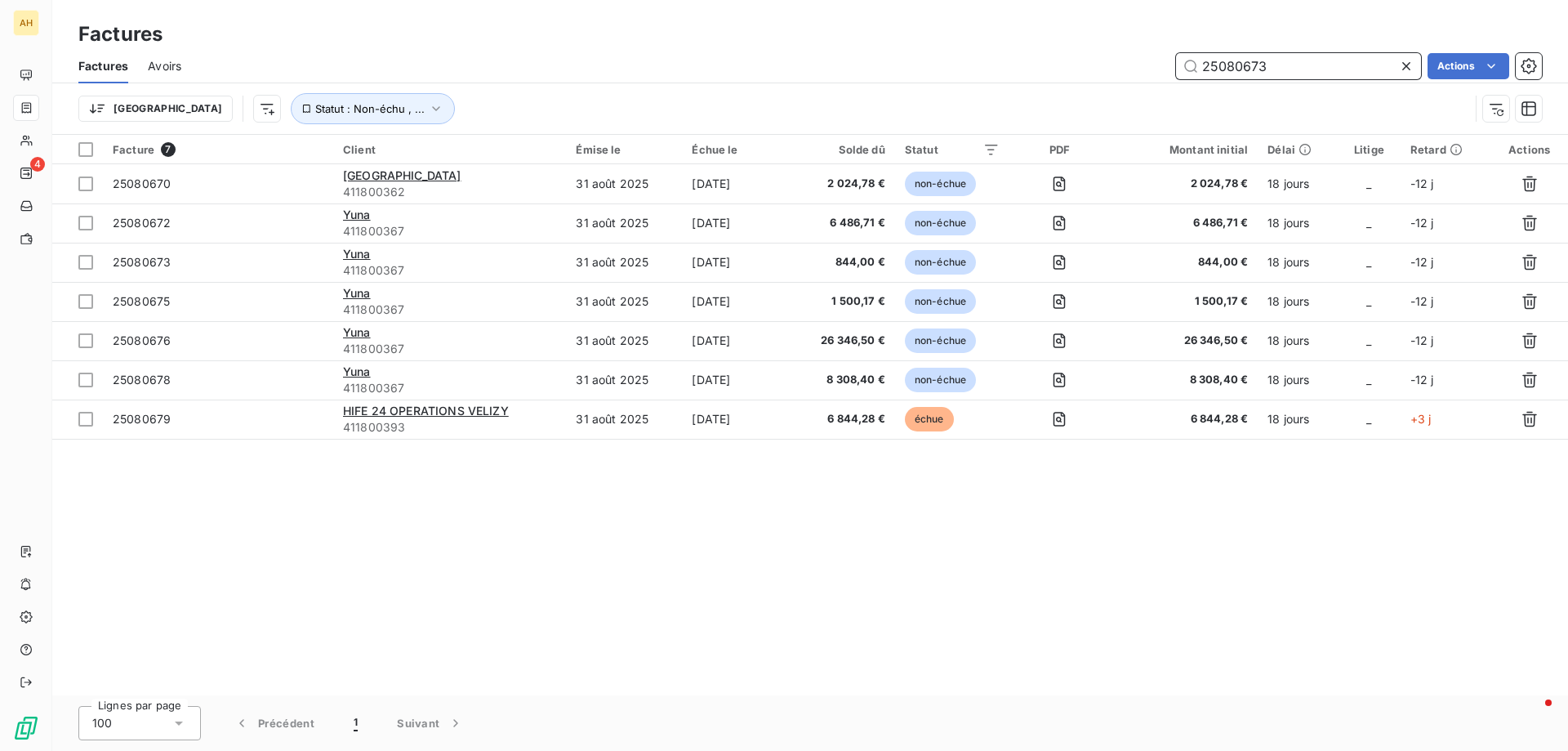
type input "25080673"
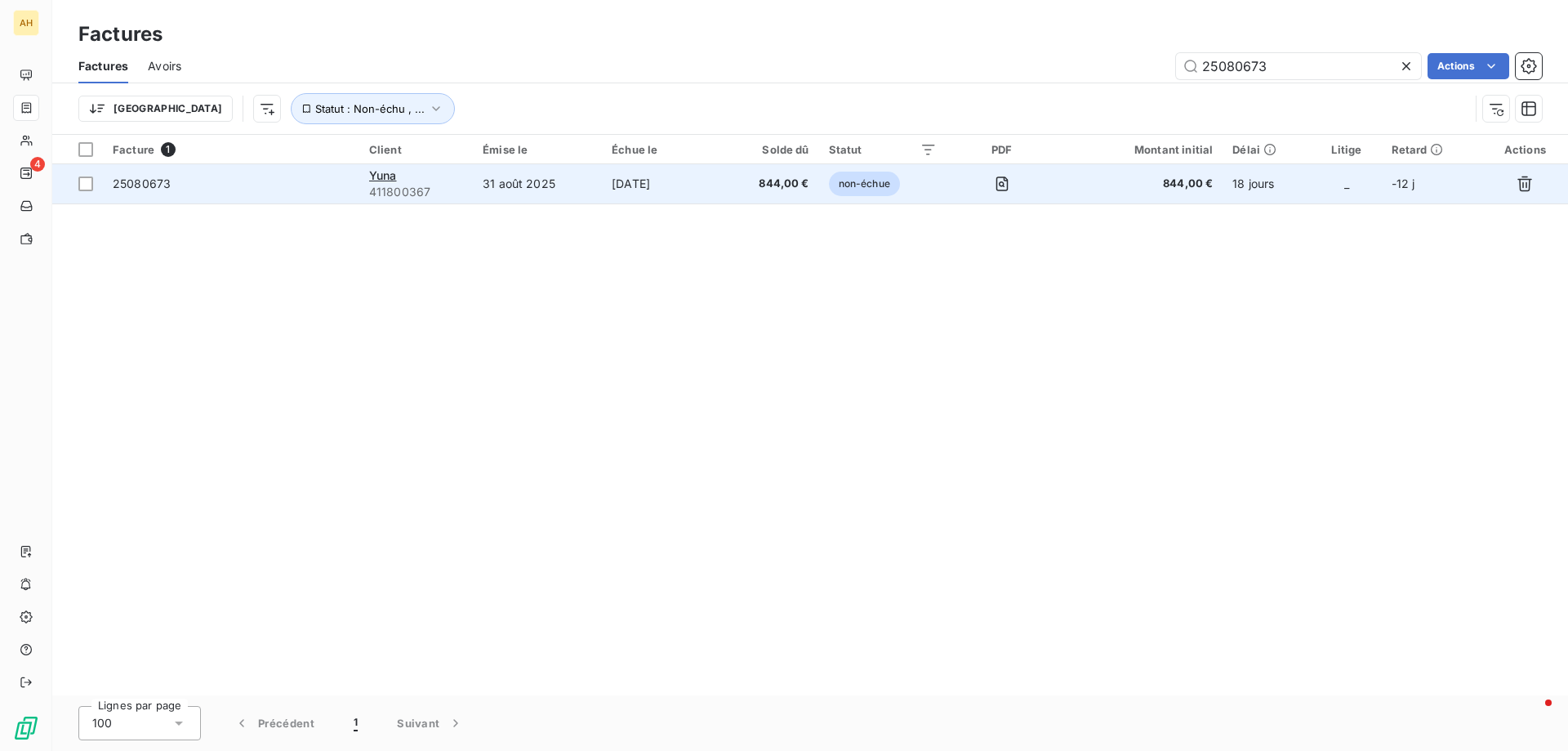
click at [128, 177] on span "25080673" at bounding box center [141, 184] width 58 height 14
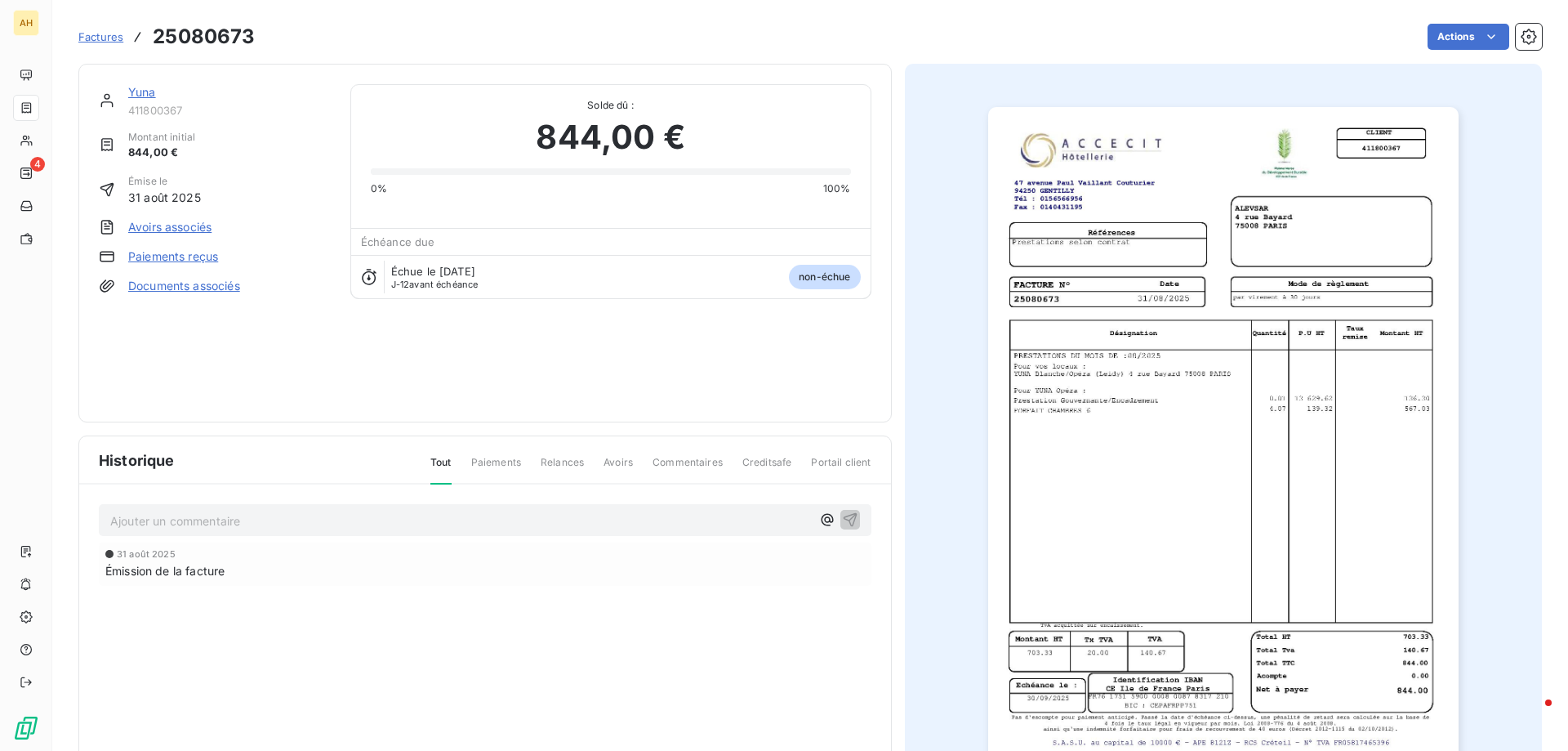
click at [161, 252] on link "Paiements reçus" at bounding box center [173, 257] width 90 height 17
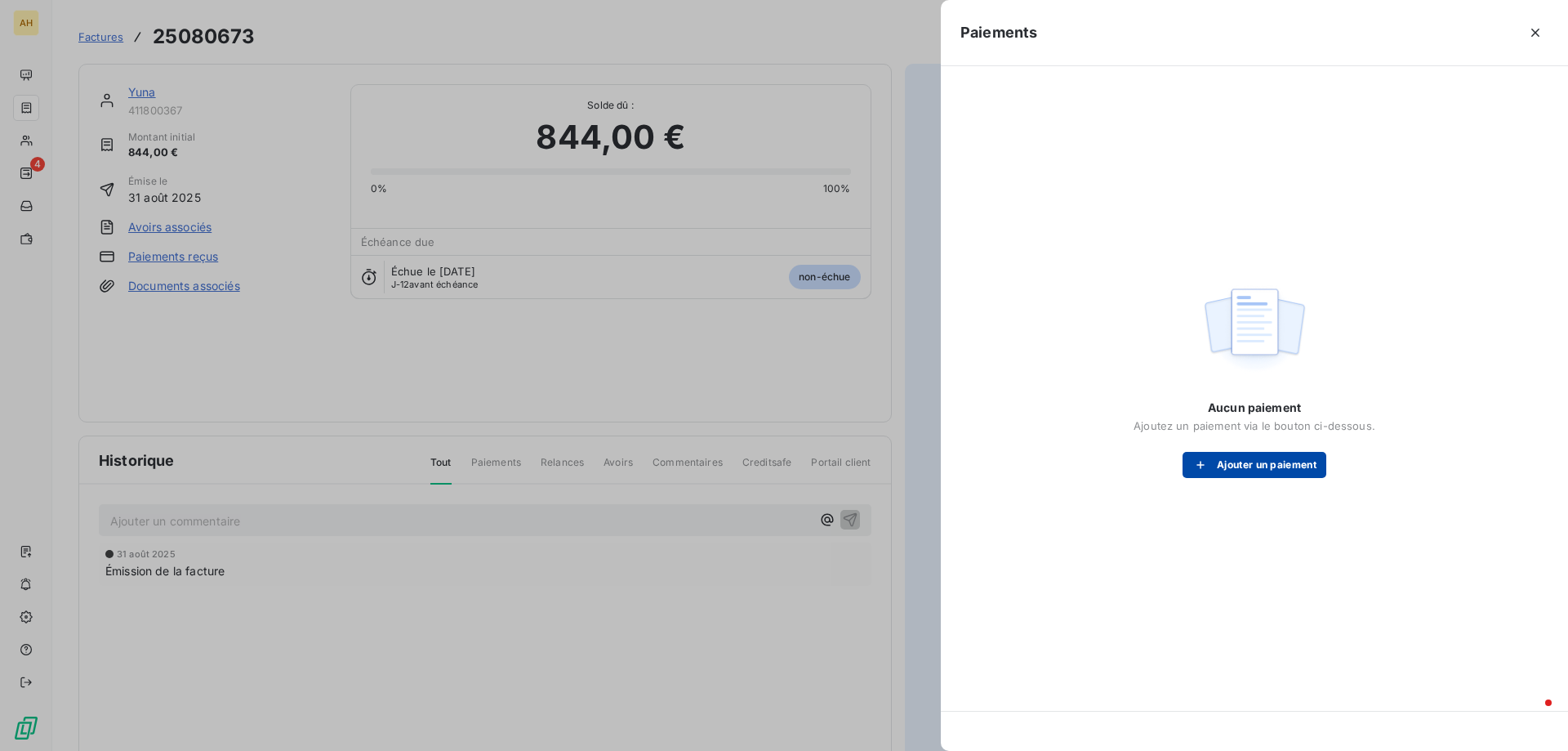
click at [1244, 467] on button "Ajouter un paiement" at bounding box center [1254, 465] width 144 height 26
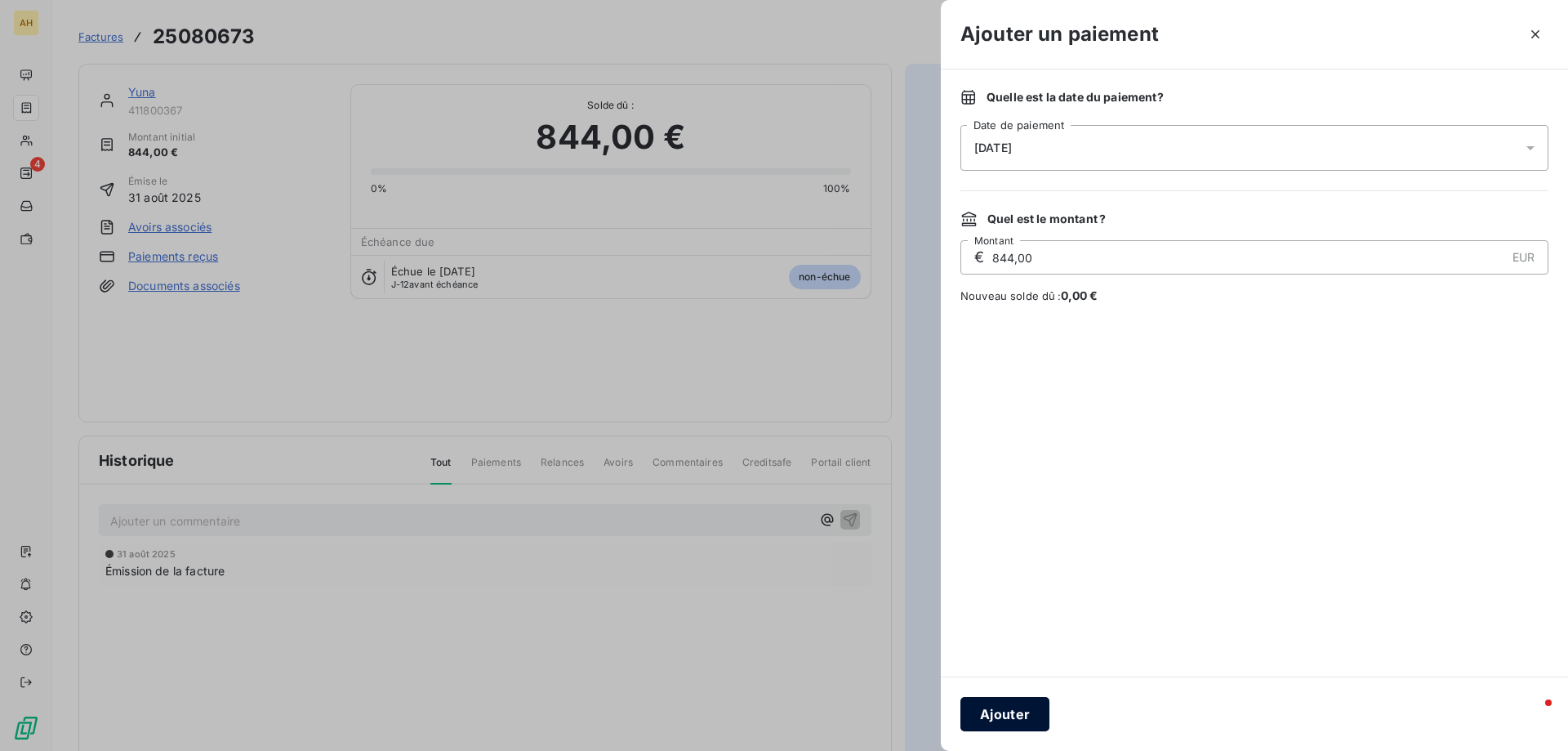
click at [1022, 713] on button "Ajouter" at bounding box center [1005, 713] width 89 height 35
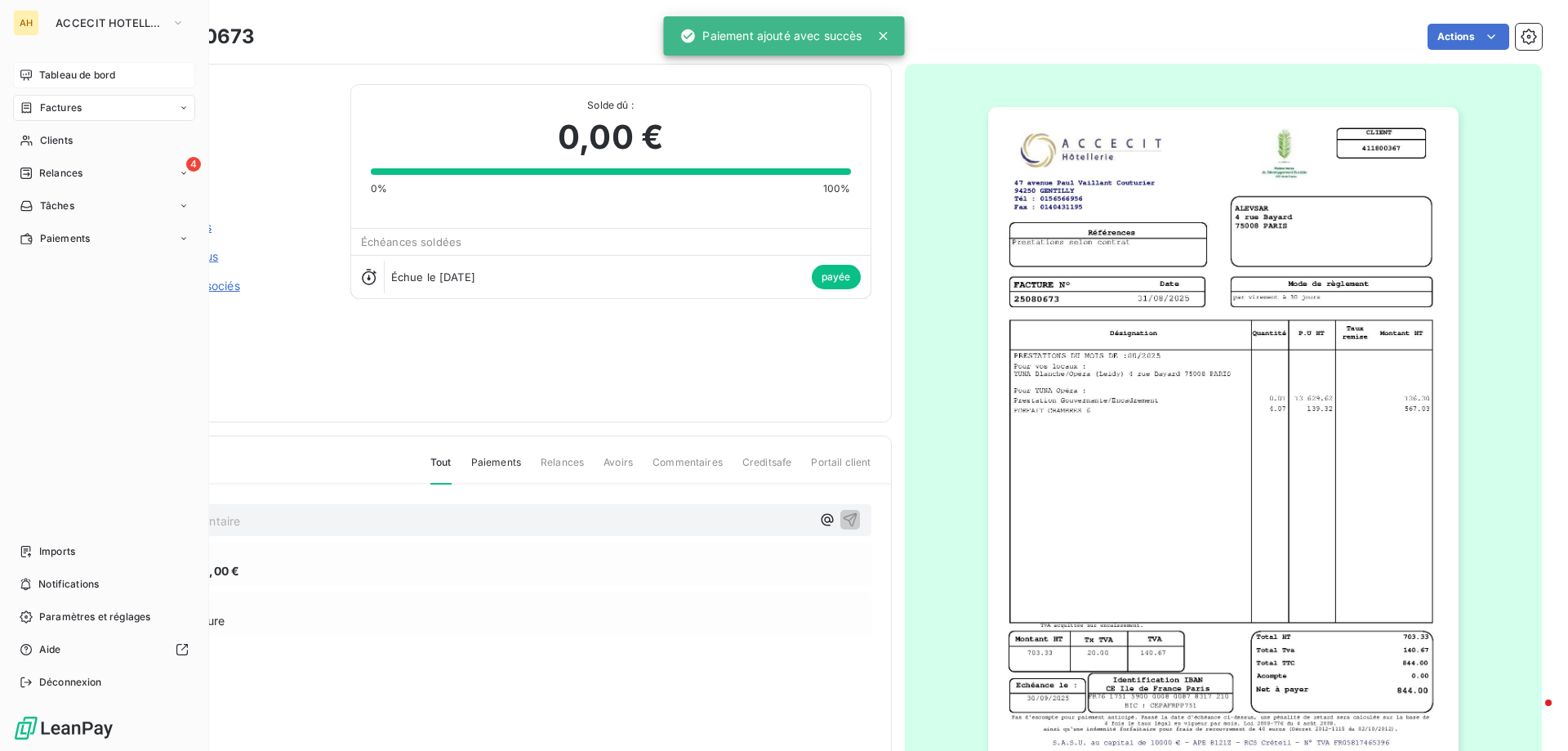
click at [109, 77] on span "Tableau de bord" at bounding box center [77, 75] width 76 height 15
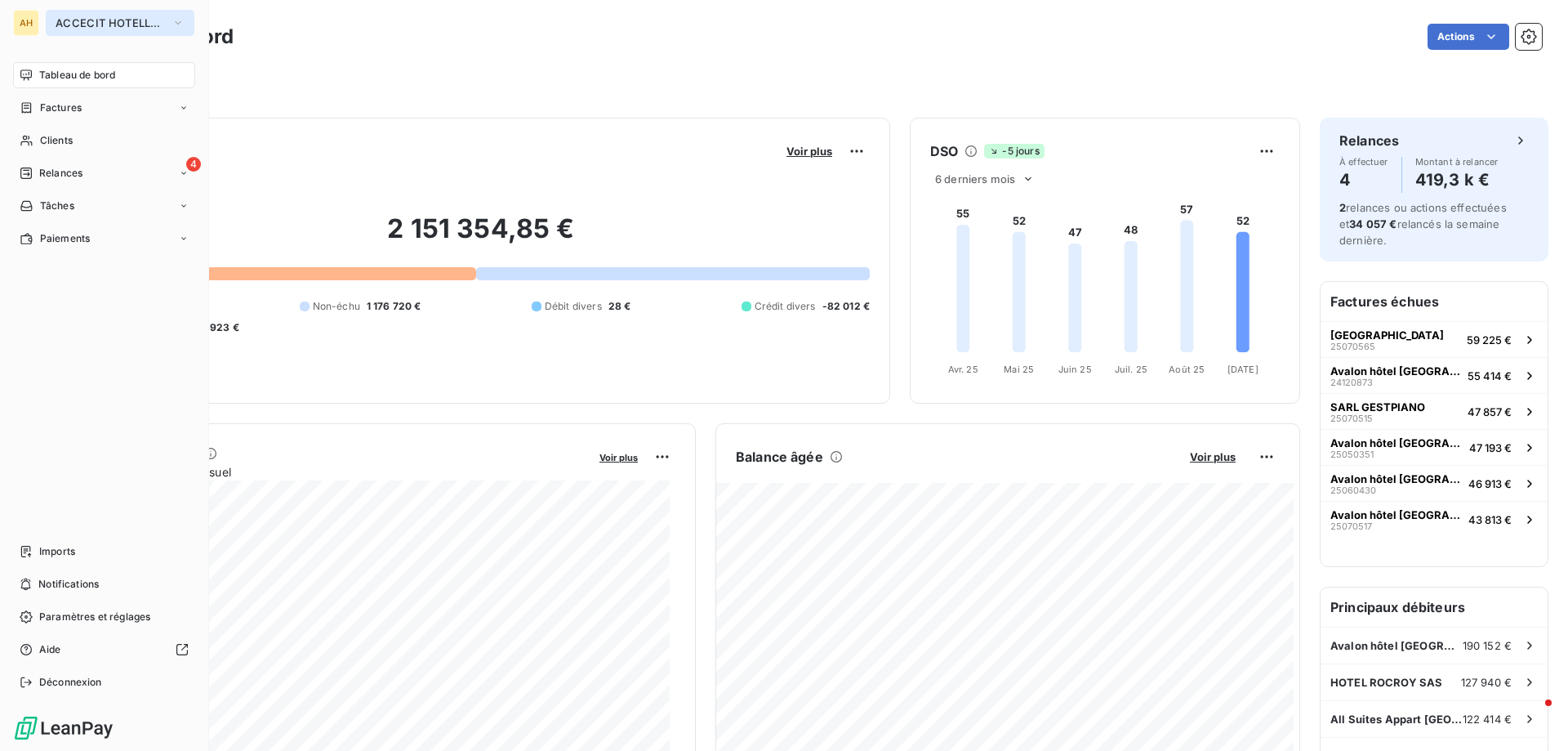
click at [93, 17] on span "ACCECIT HOTELLERIE" at bounding box center [110, 23] width 110 height 13
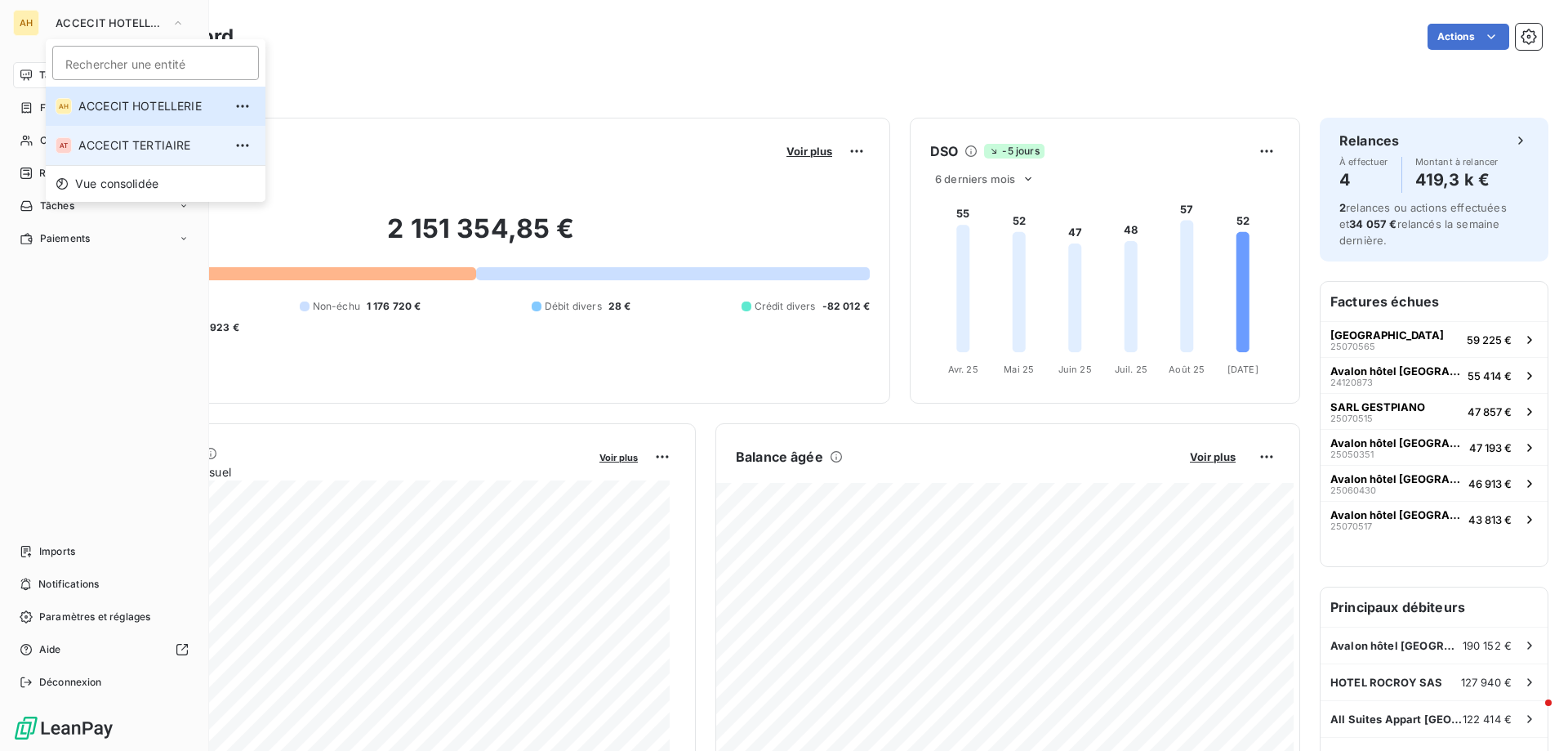
click at [111, 141] on span "ACCECIT TERTIAIRE" at bounding box center [150, 145] width 144 height 17
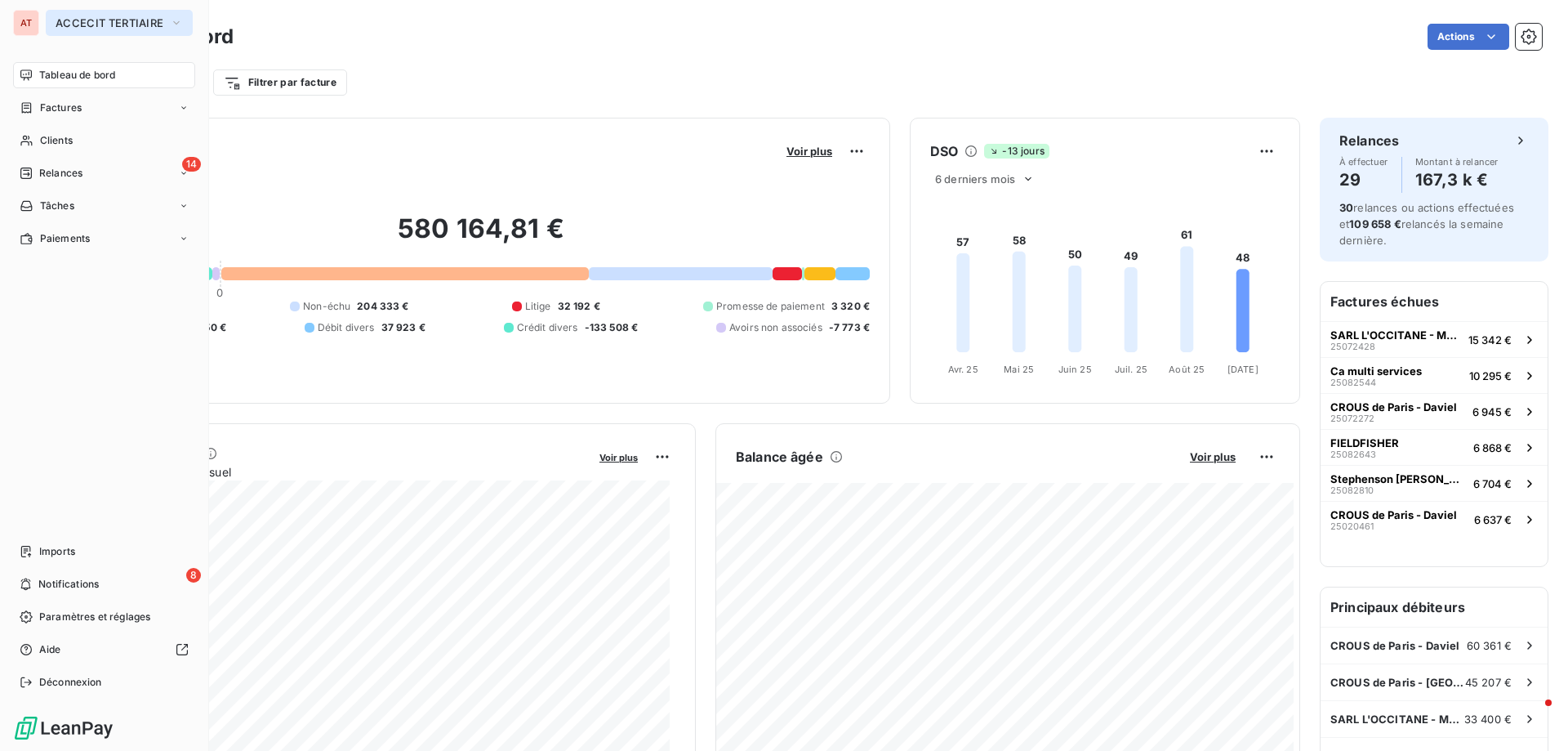
click at [122, 19] on span "ACCECIT TERTIAIRE" at bounding box center [109, 23] width 108 height 13
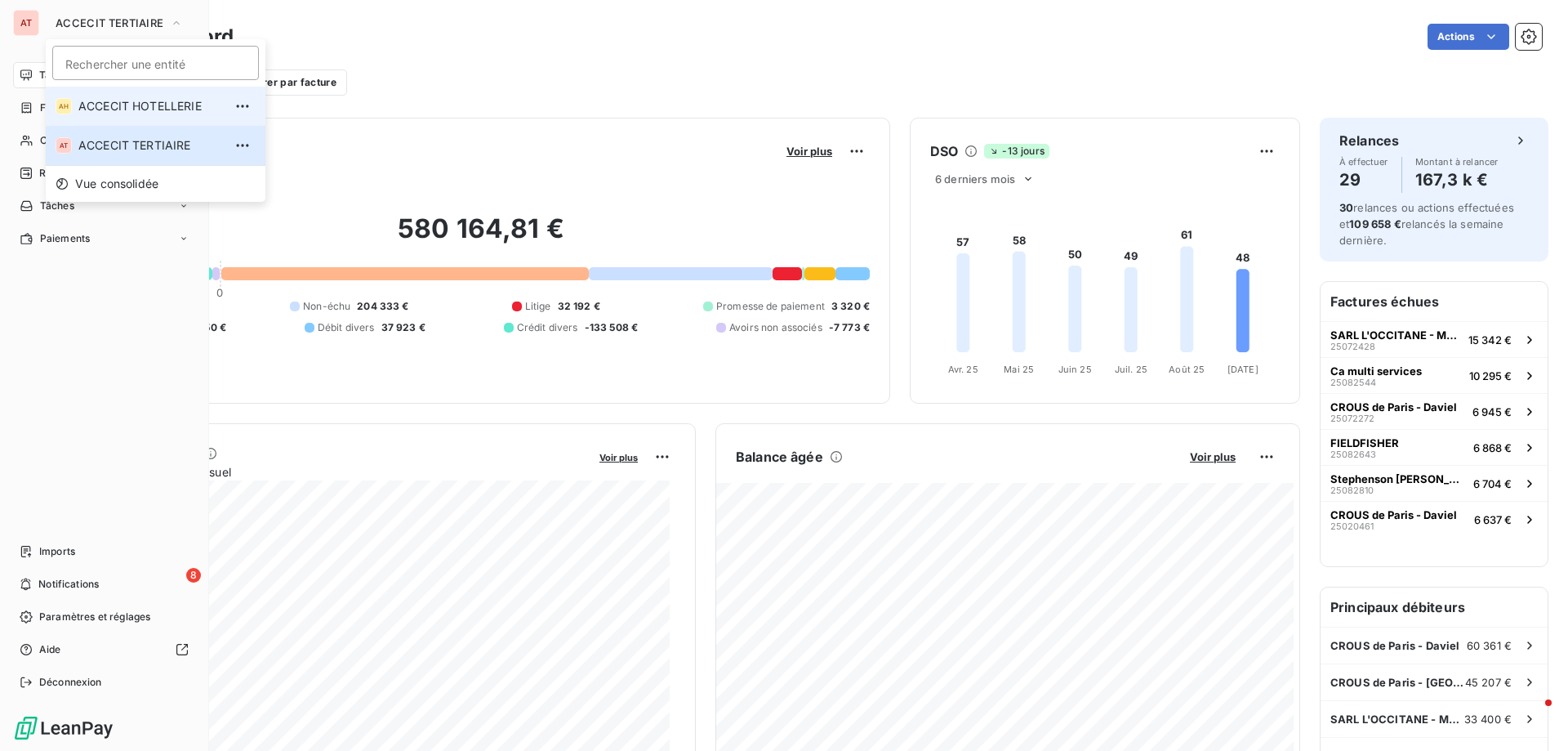
click at [144, 110] on span "ACCECIT HOTELLERIE" at bounding box center [150, 106] width 144 height 17
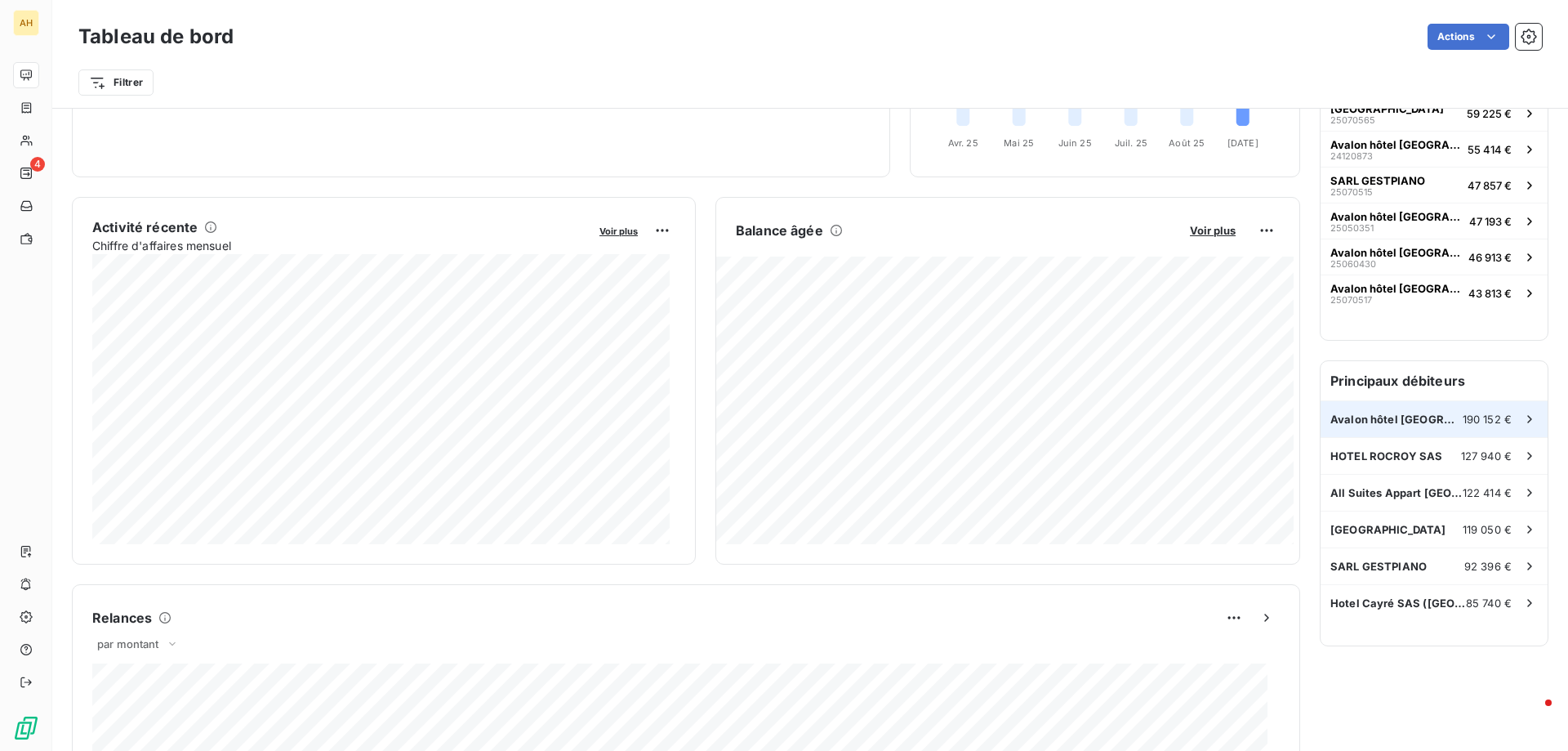
scroll to position [246, 0]
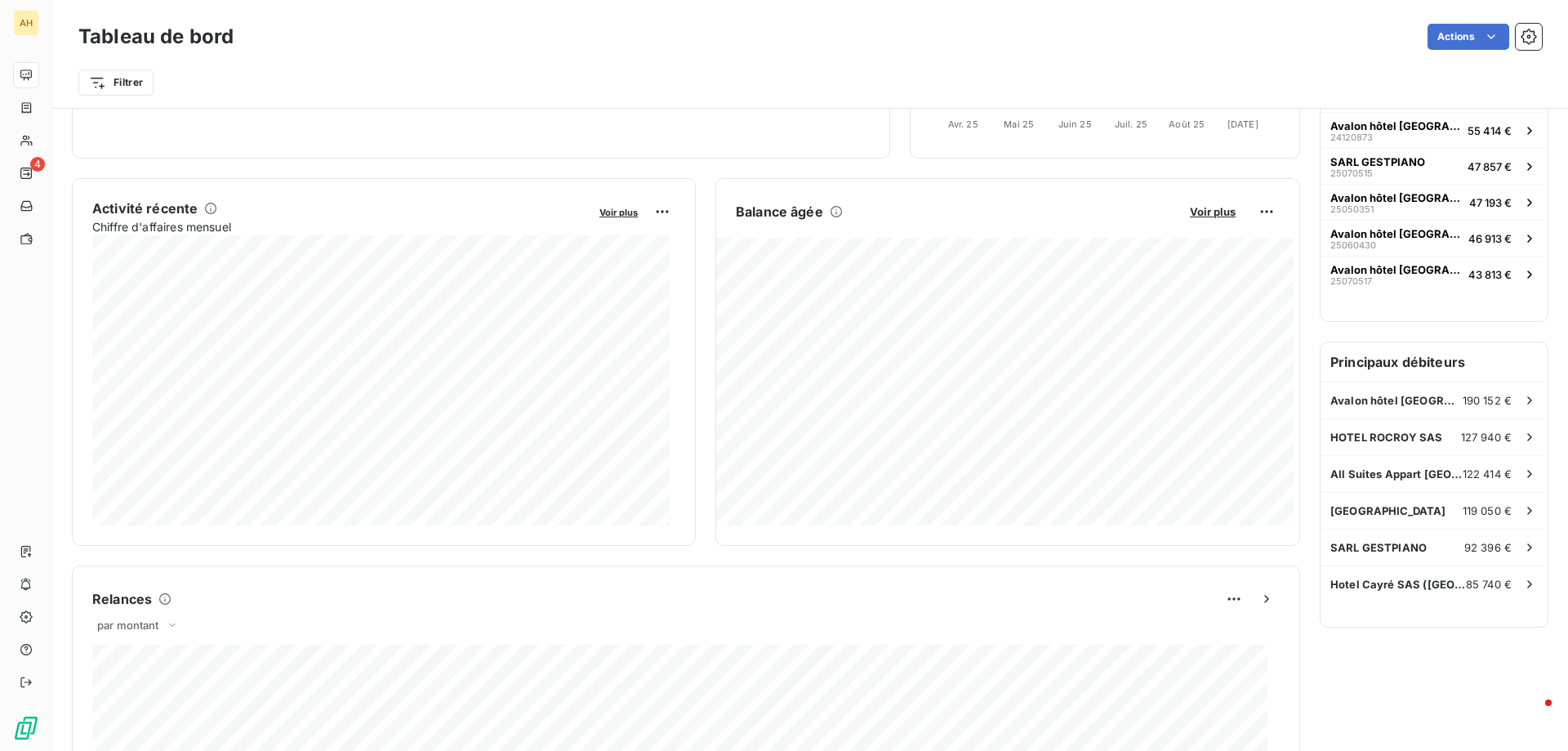
click at [377, 106] on div "Tableau de bord Actions Filtrer" at bounding box center [810, 54] width 1516 height 109
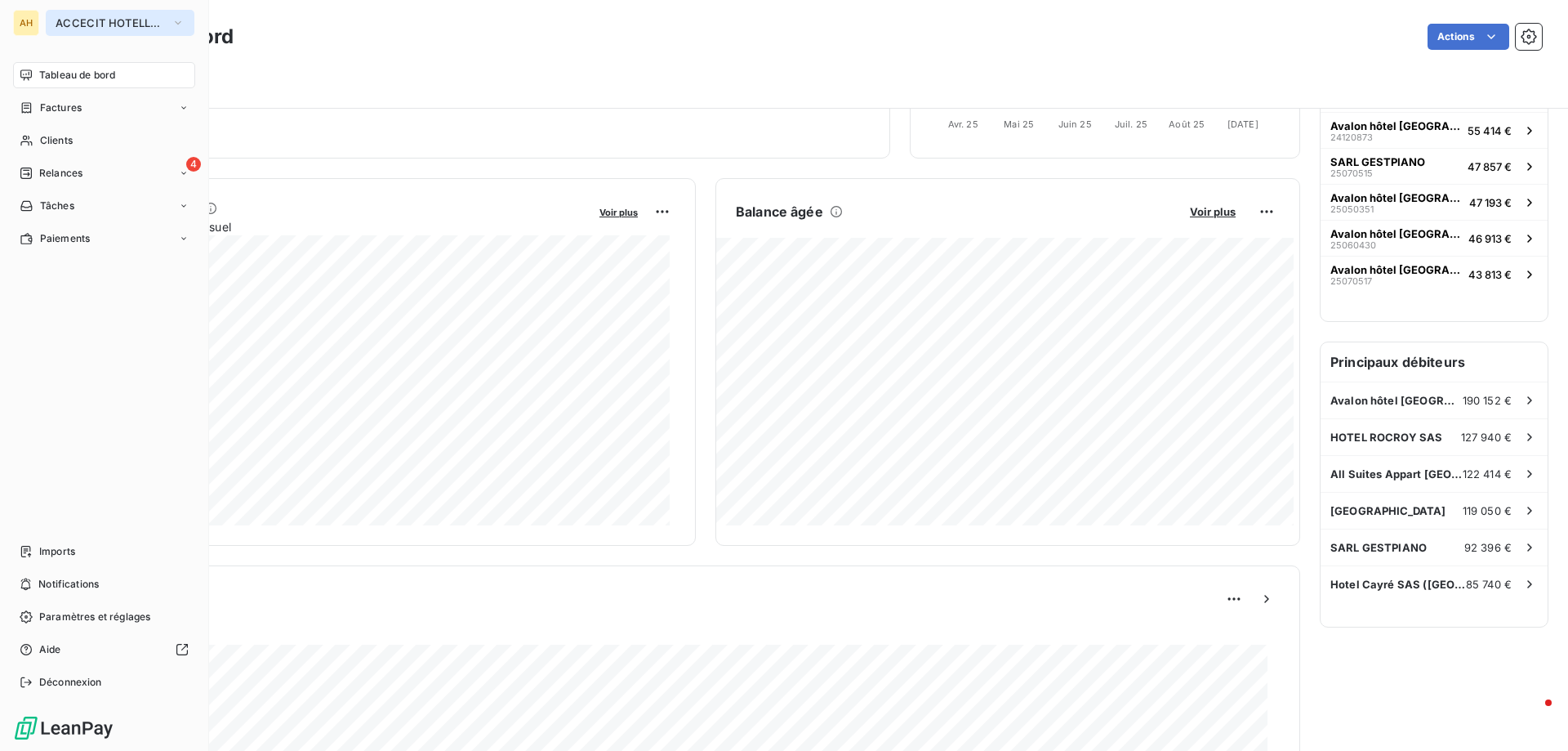
click at [77, 18] on span "ACCECIT HOTELLERIE" at bounding box center [110, 23] width 110 height 13
